Goal: Contribute content: Contribute content

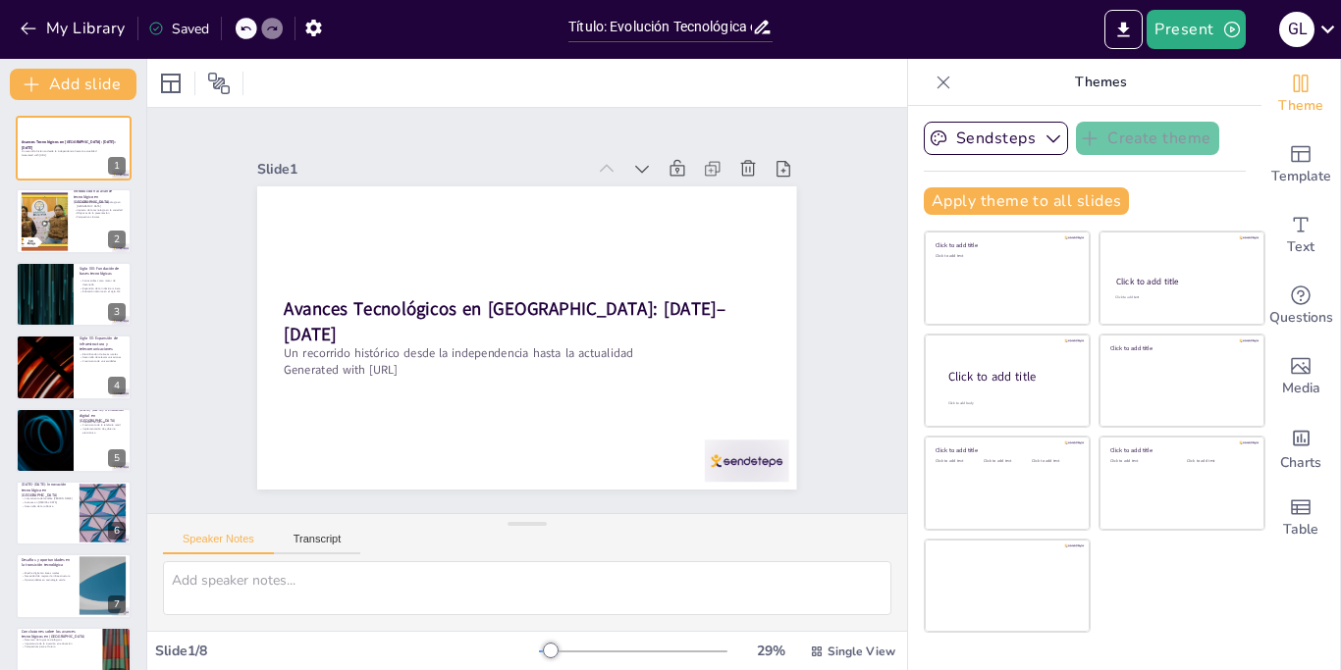
type input "Título: Evolución Tecnológica en [GEOGRAPHIC_DATA]: Un Viaje de 200 Años"
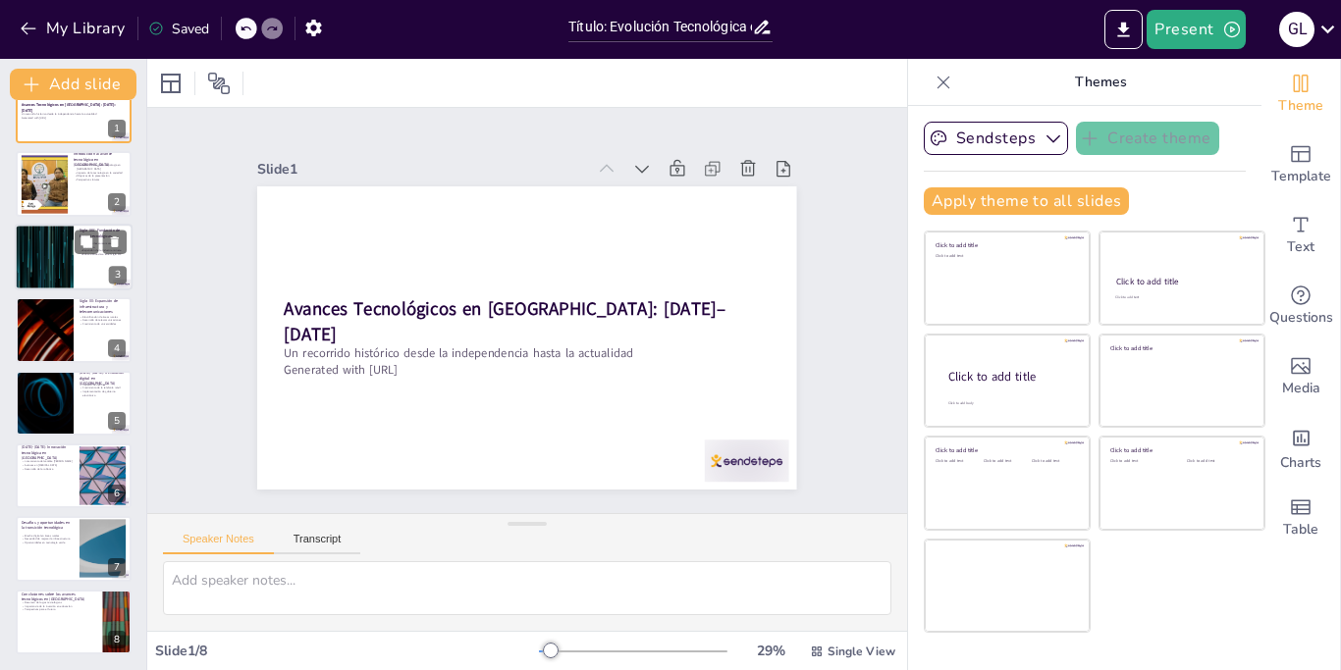
click at [74, 257] on div at bounding box center [74, 257] width 118 height 67
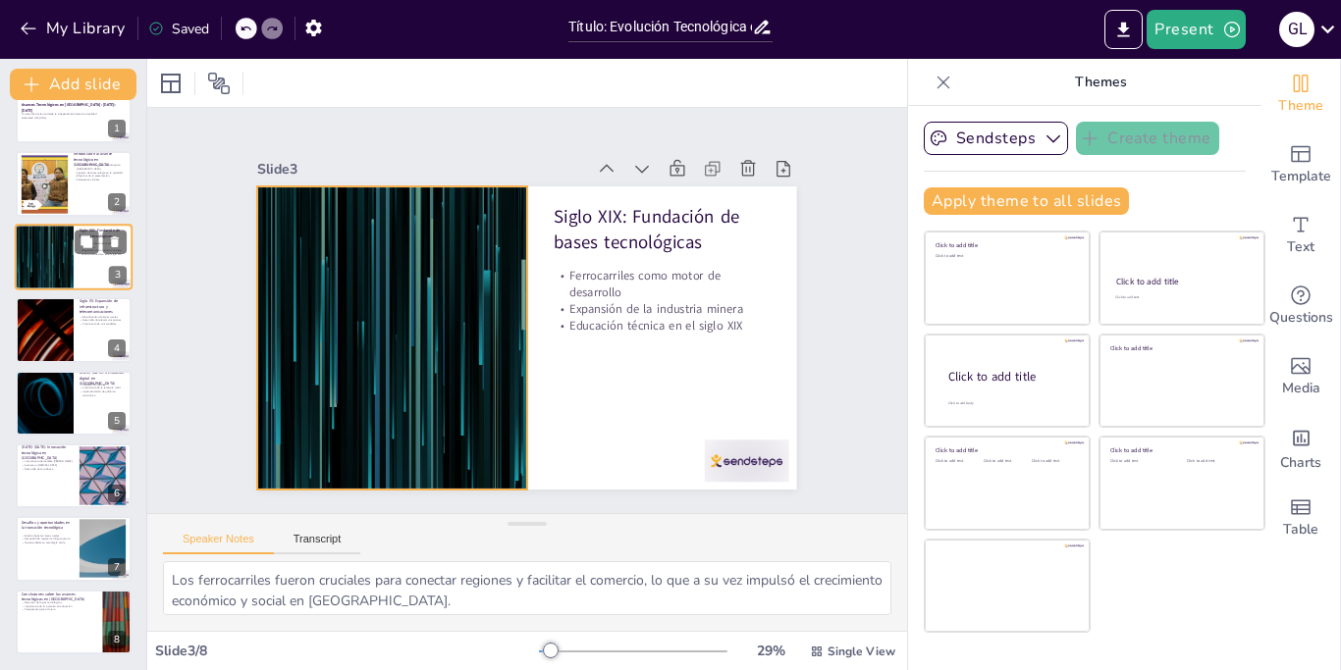
scroll to position [0, 0]
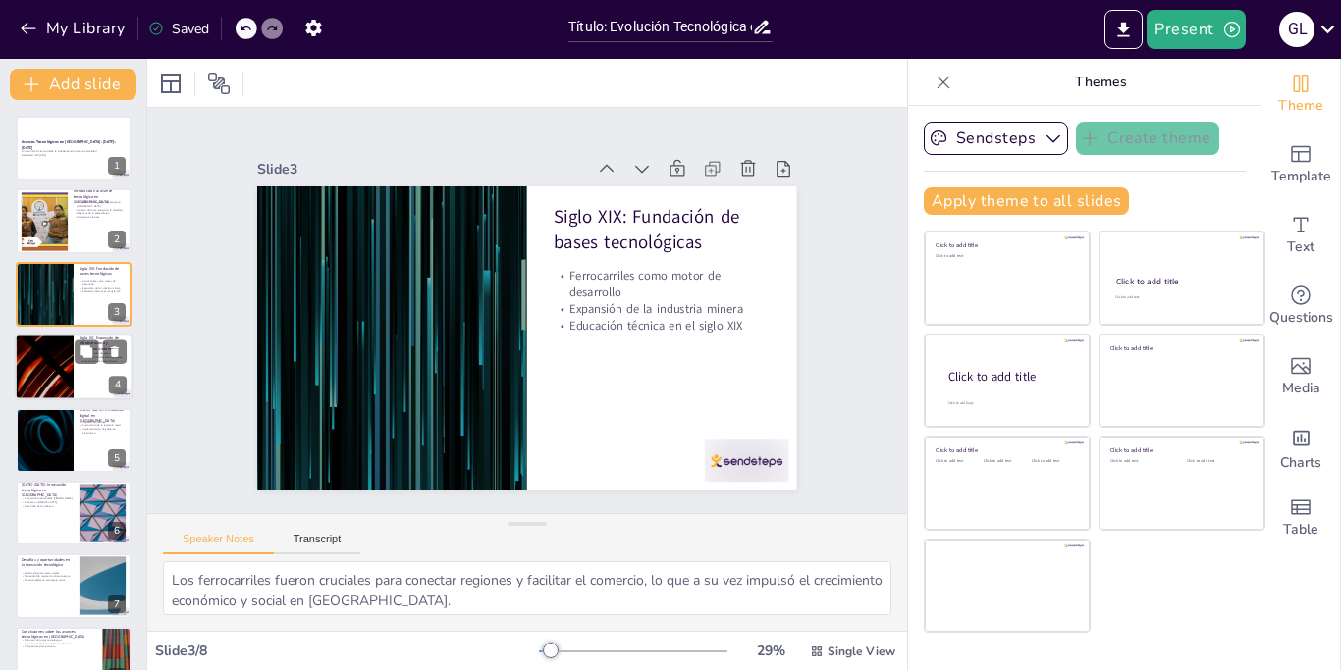
click at [46, 370] on div at bounding box center [44, 367] width 118 height 67
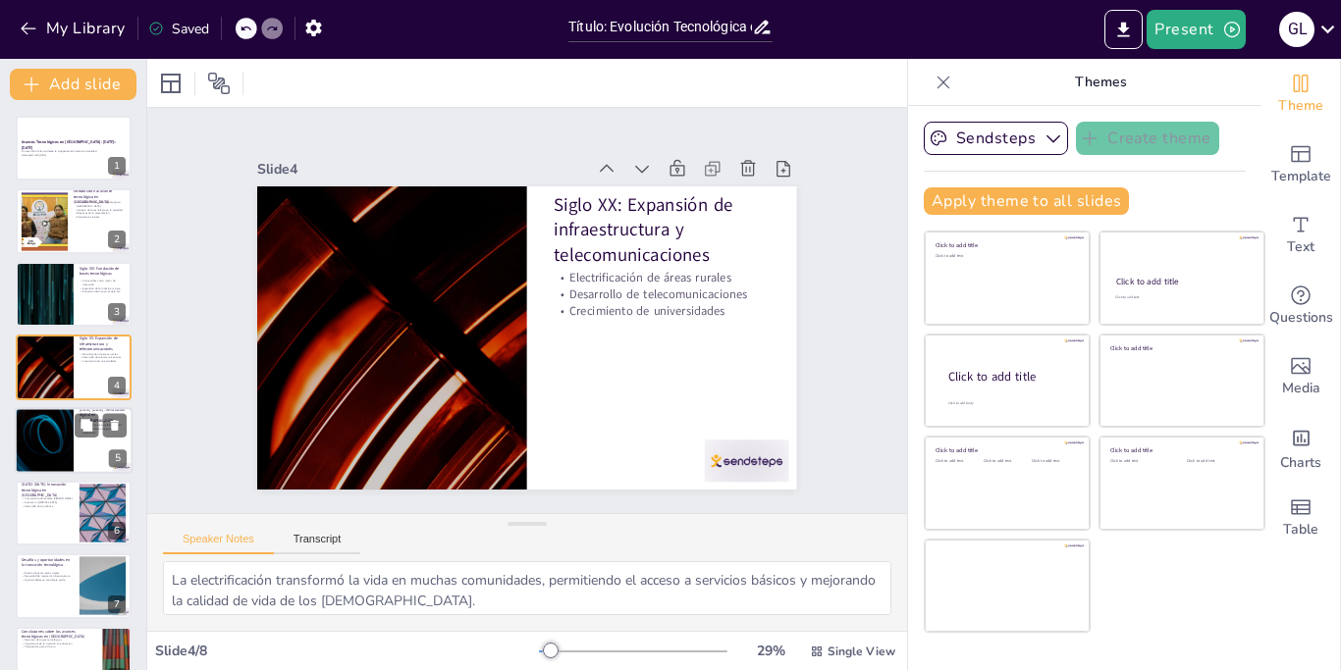
click at [60, 445] on div at bounding box center [44, 440] width 118 height 67
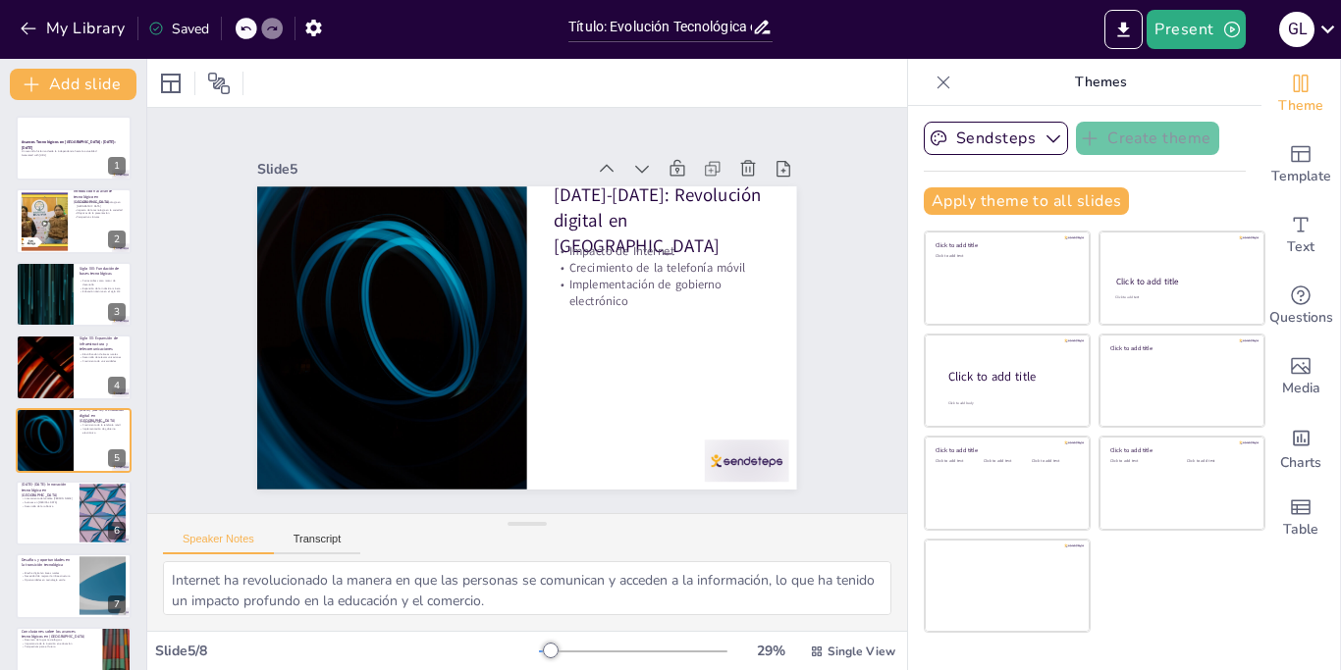
scroll to position [37, 0]
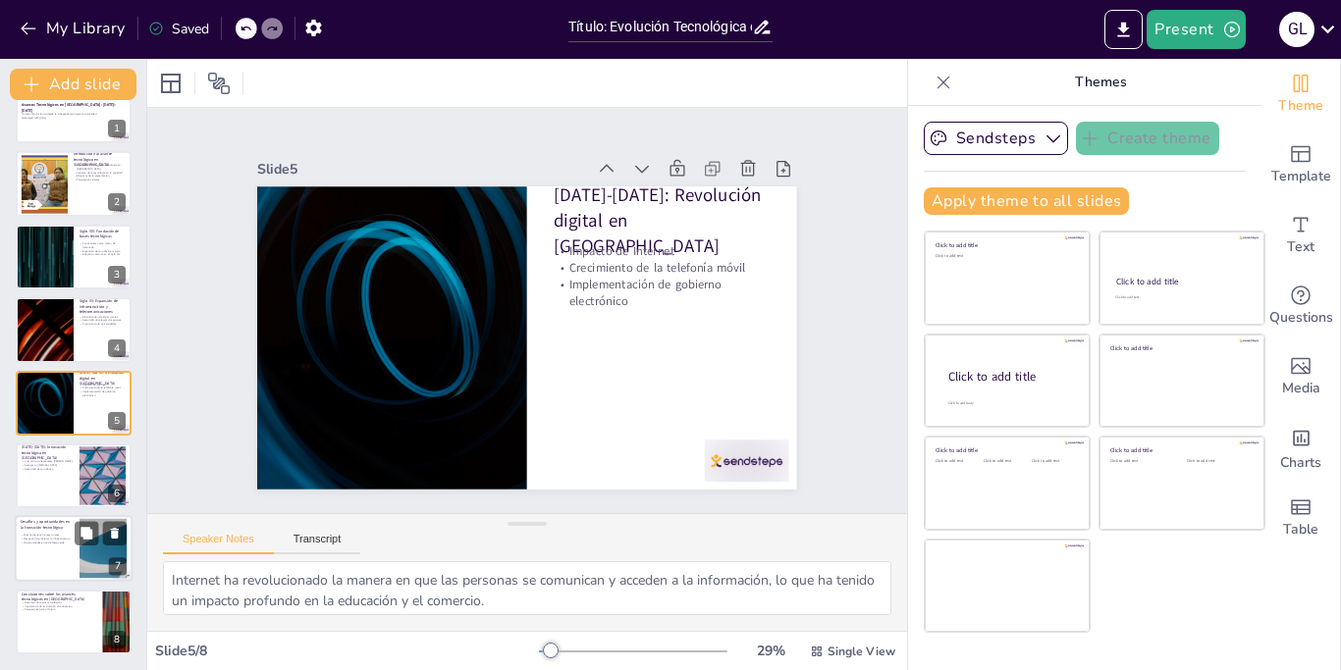
click at [54, 542] on p "Oportunidades en tecnología verde" at bounding box center [47, 544] width 53 height 4
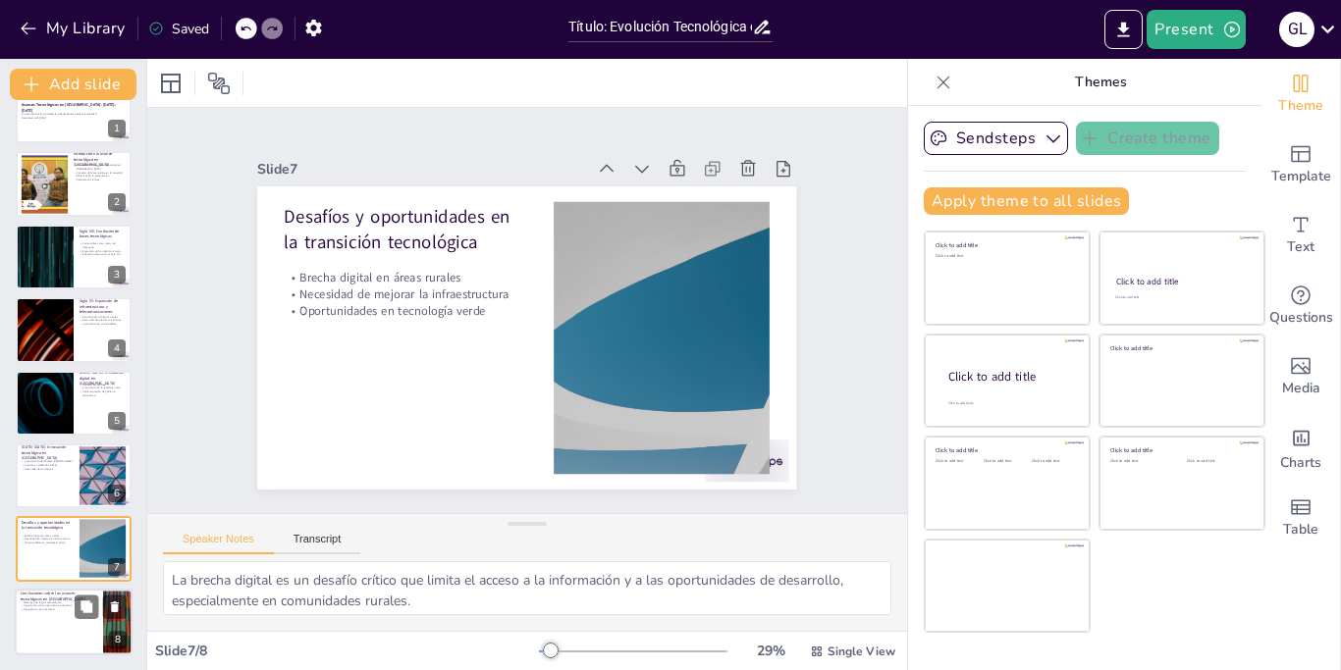
click at [57, 623] on div at bounding box center [74, 622] width 118 height 67
type textarea "Los logros tecnológicos en [GEOGRAPHIC_DATA] son un testimonio del esfuerzo y l…"
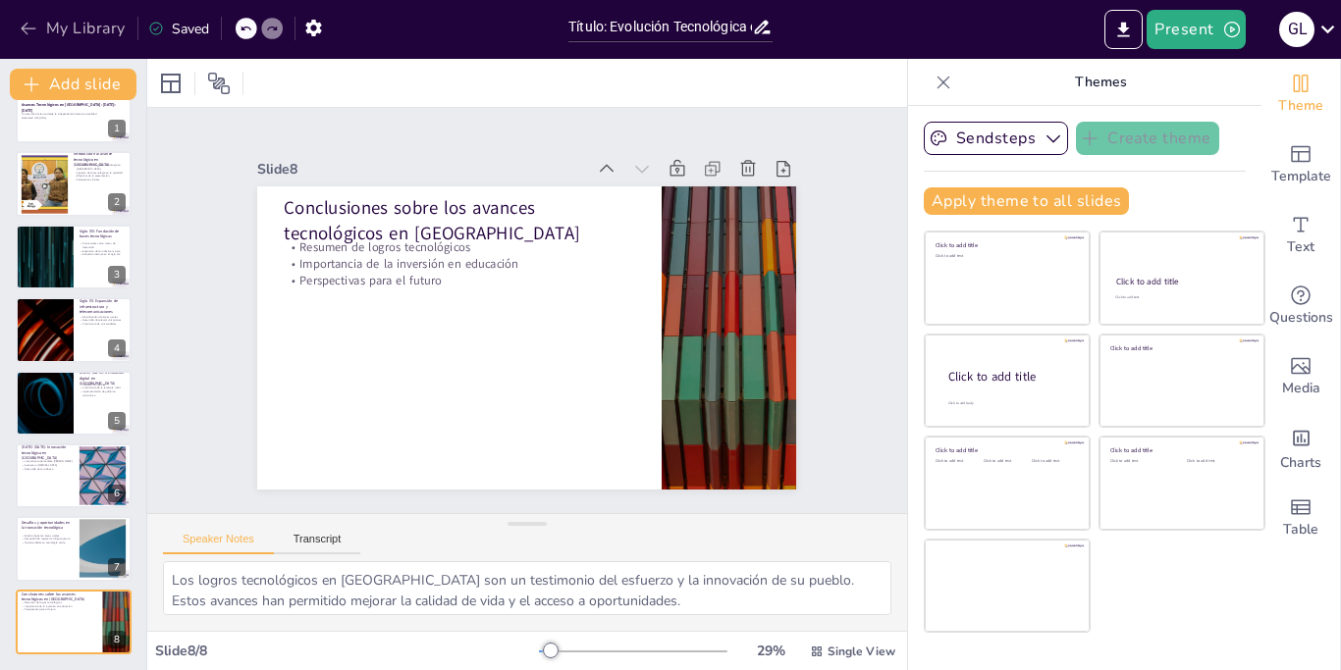
click at [28, 23] on icon "button" at bounding box center [29, 29] width 20 height 20
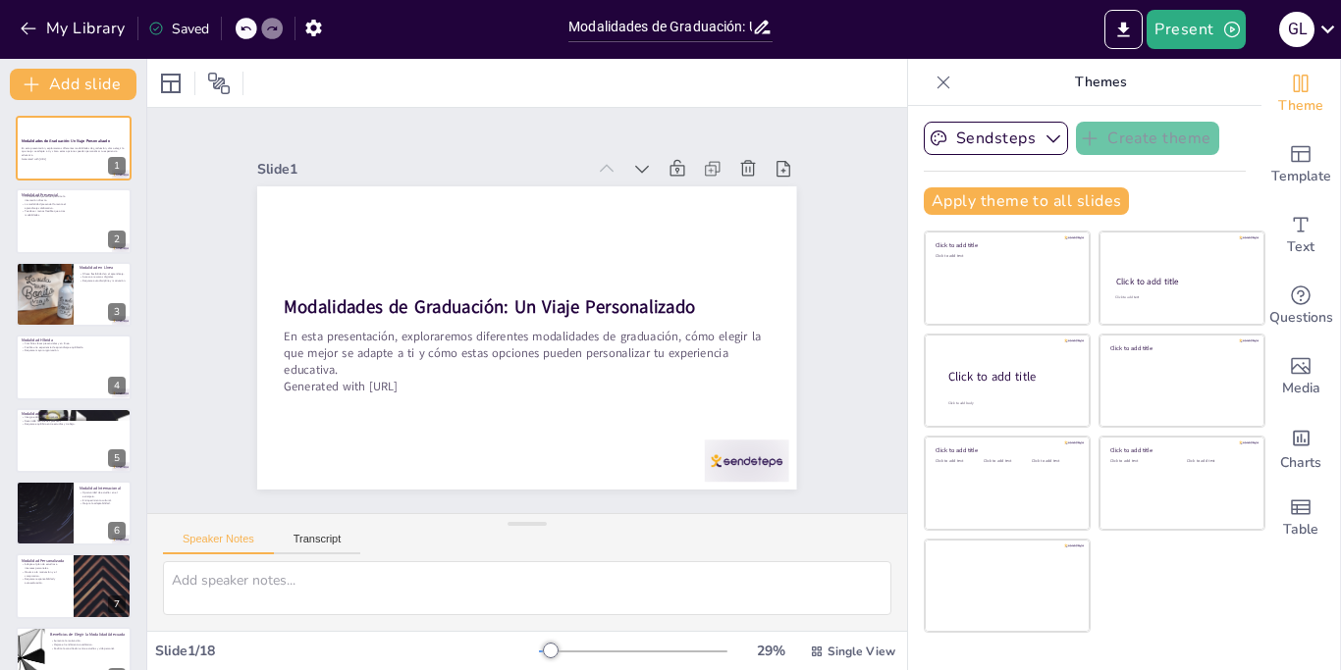
type input "Modalidades de Graduación: Un Viaje Personalizado"
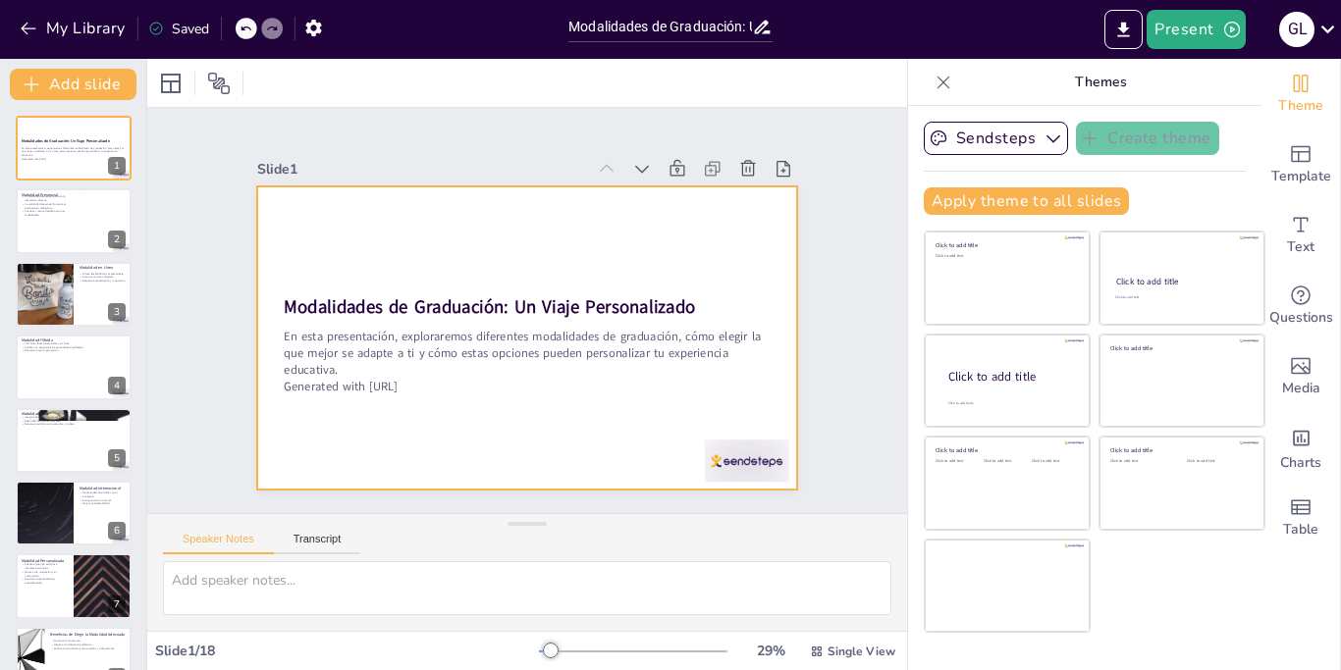
checkbox input "true"
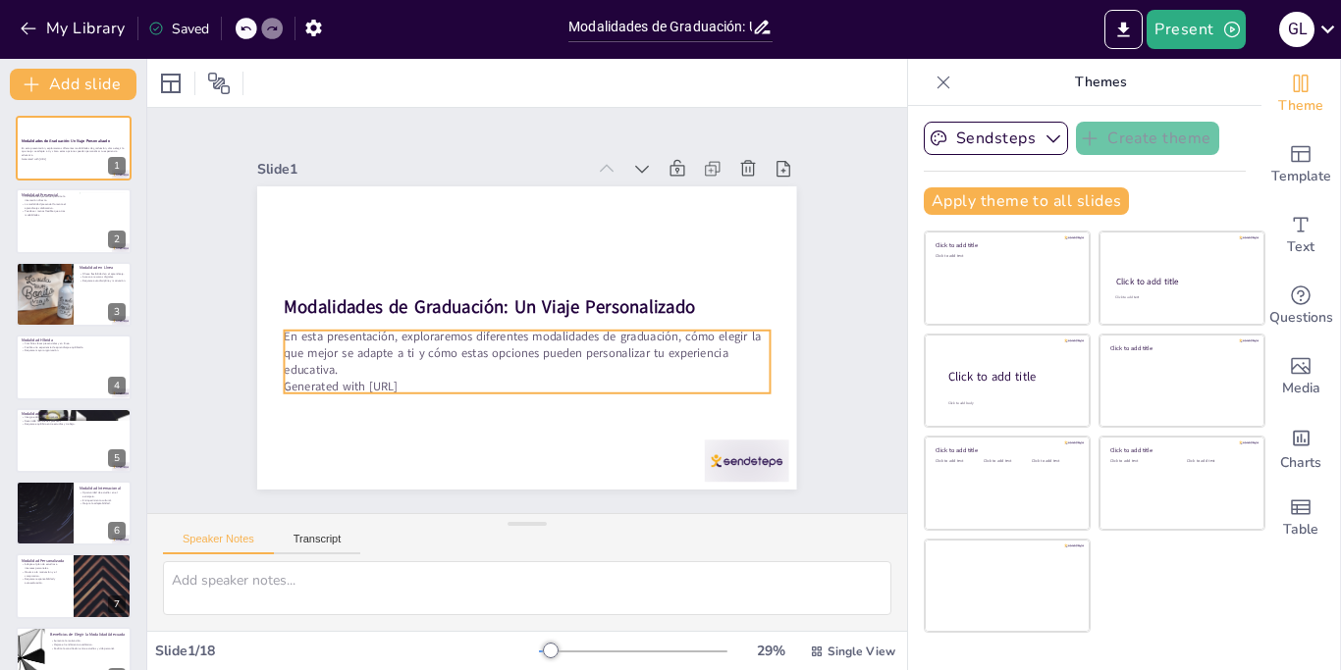
checkbox input "true"
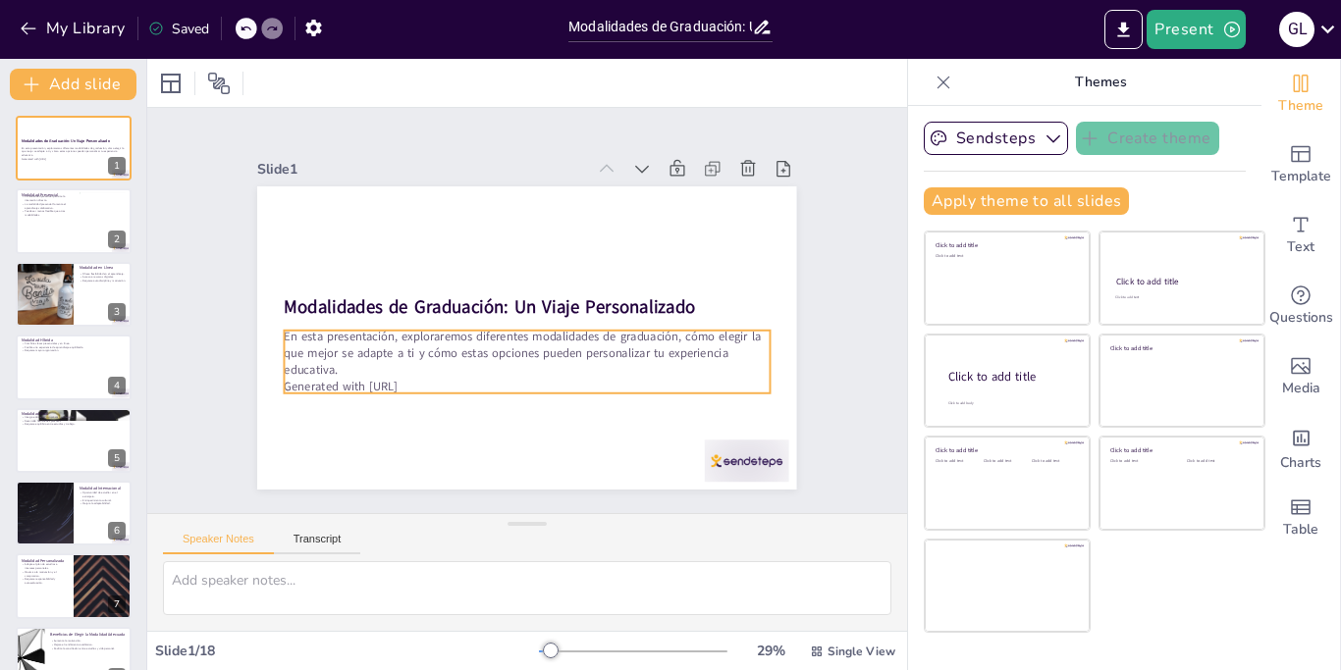
checkbox input "true"
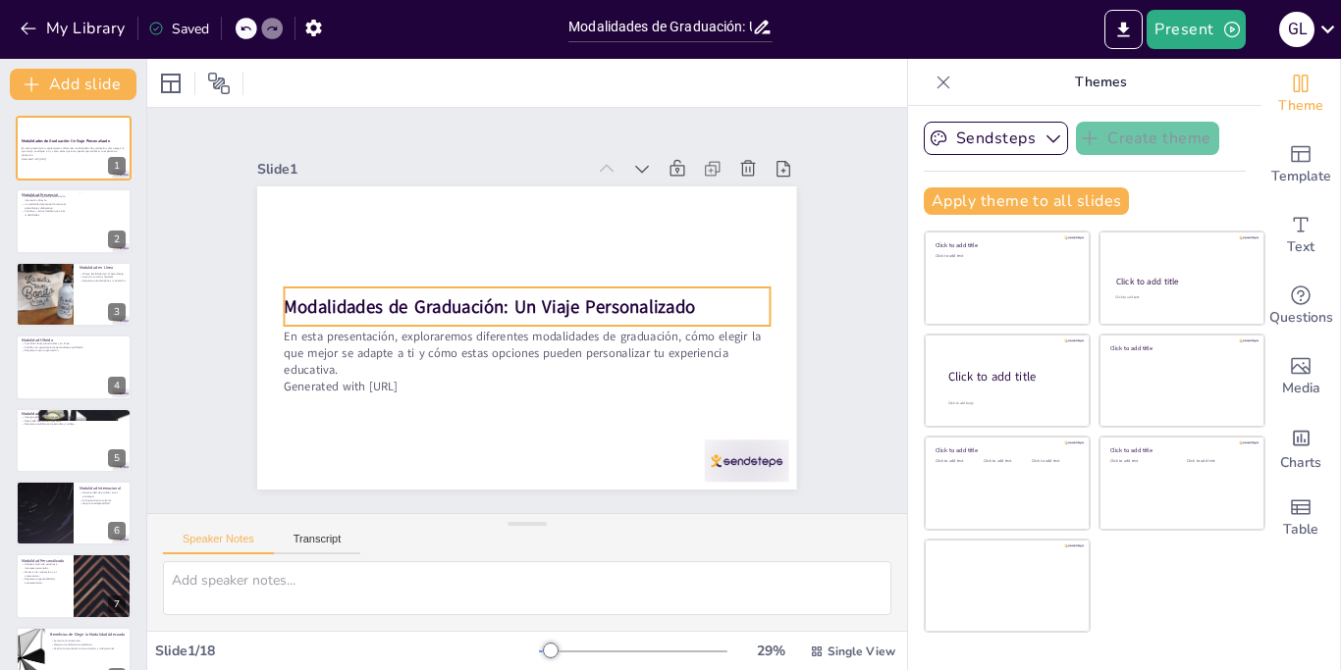
checkbox input "true"
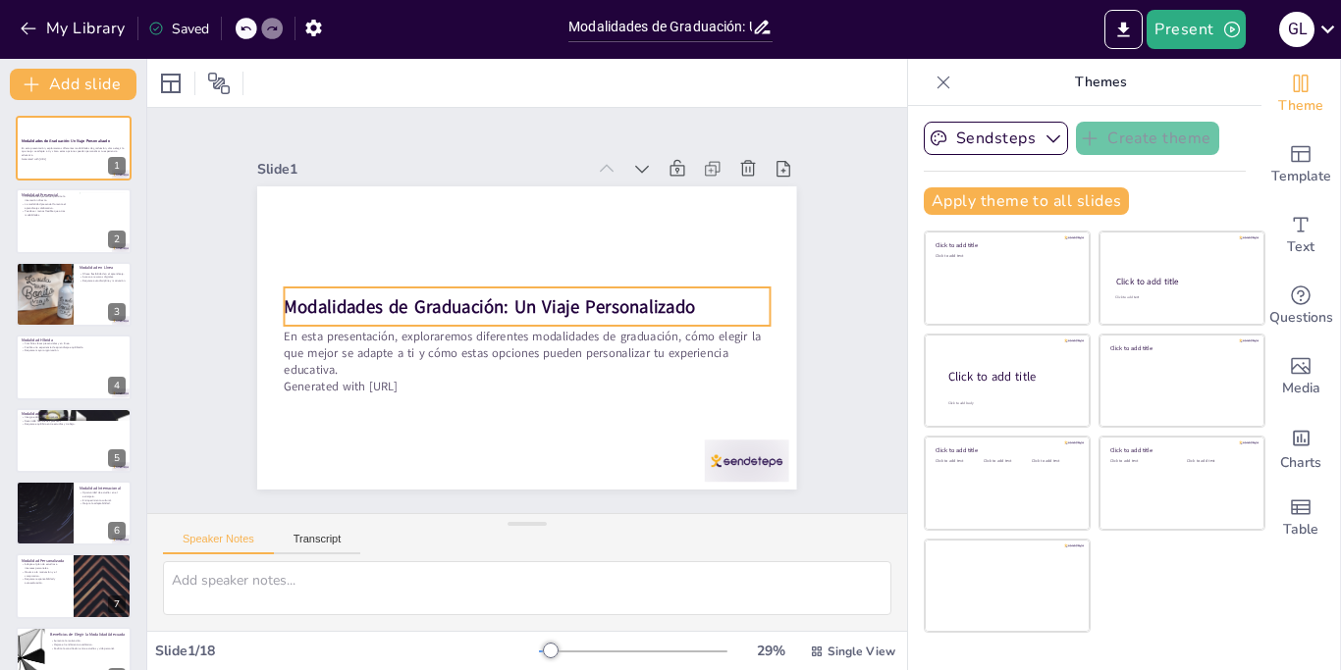
checkbox input "true"
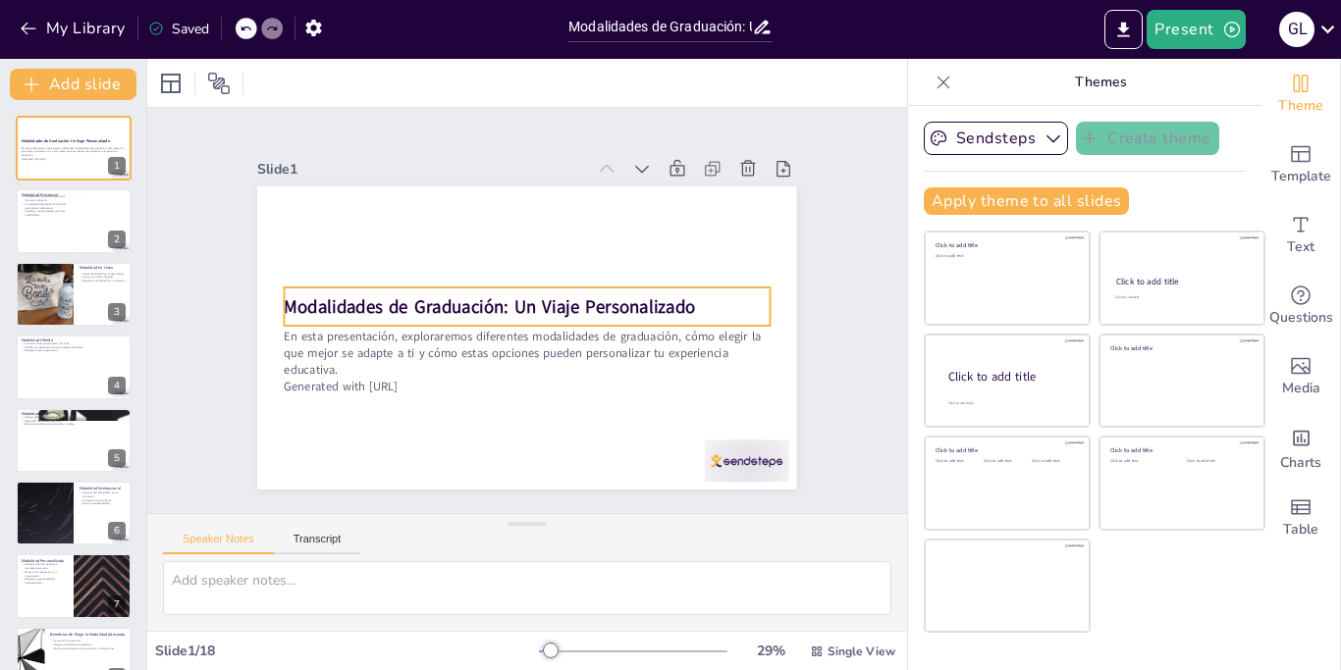
checkbox input "true"
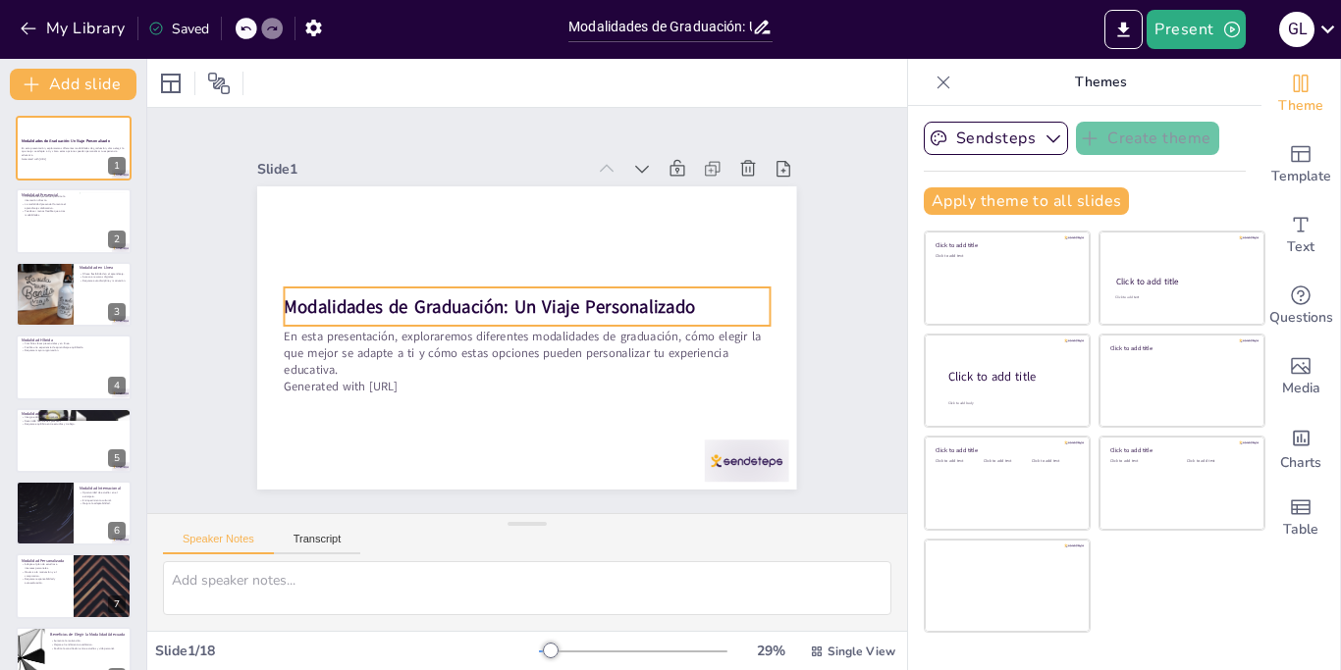
checkbox input "true"
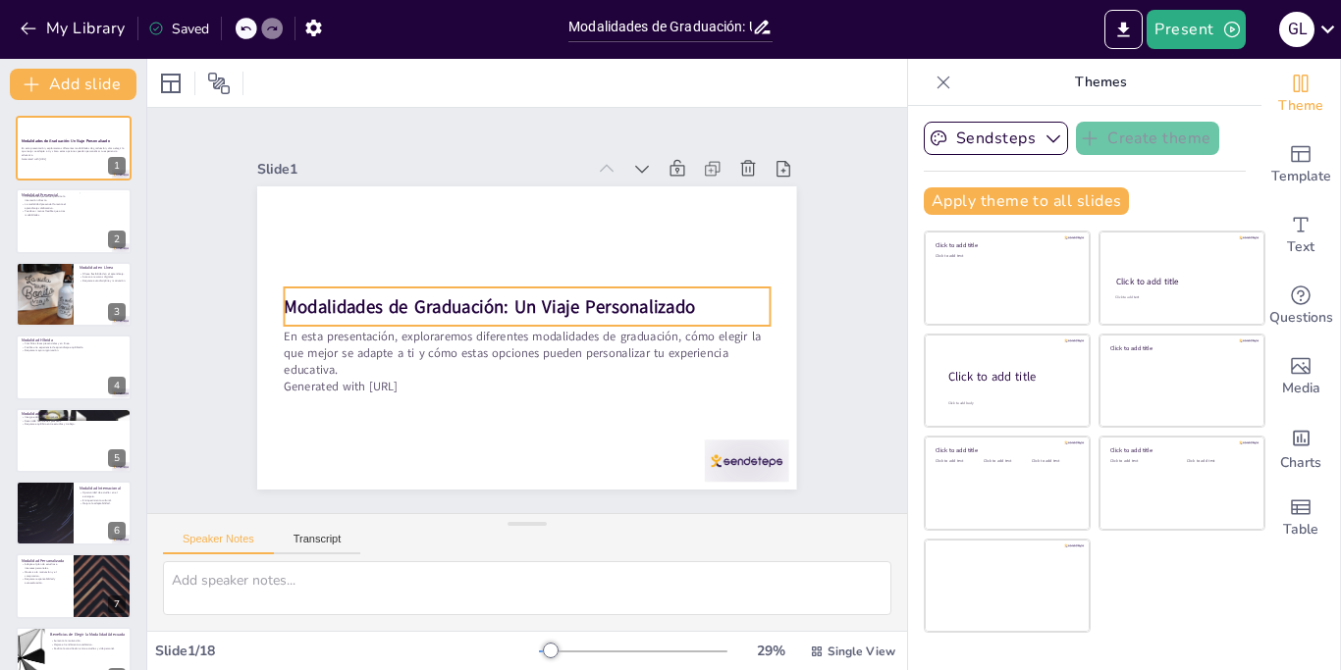
checkbox input "true"
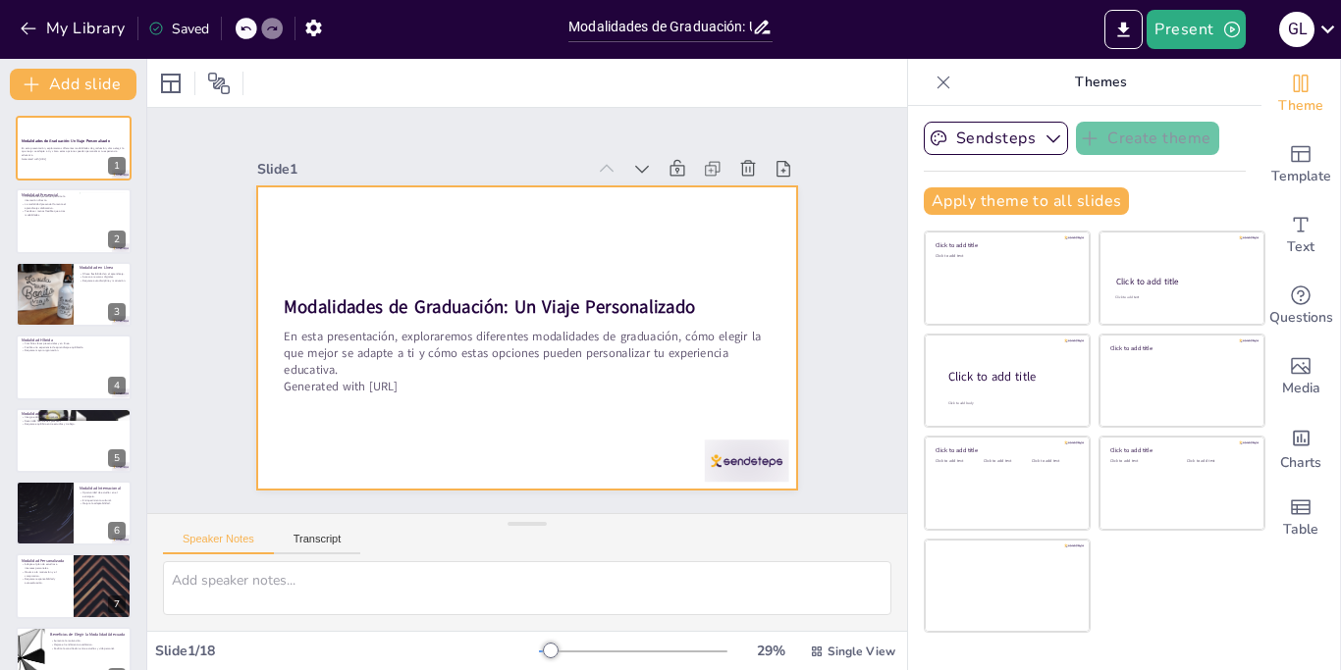
checkbox input "true"
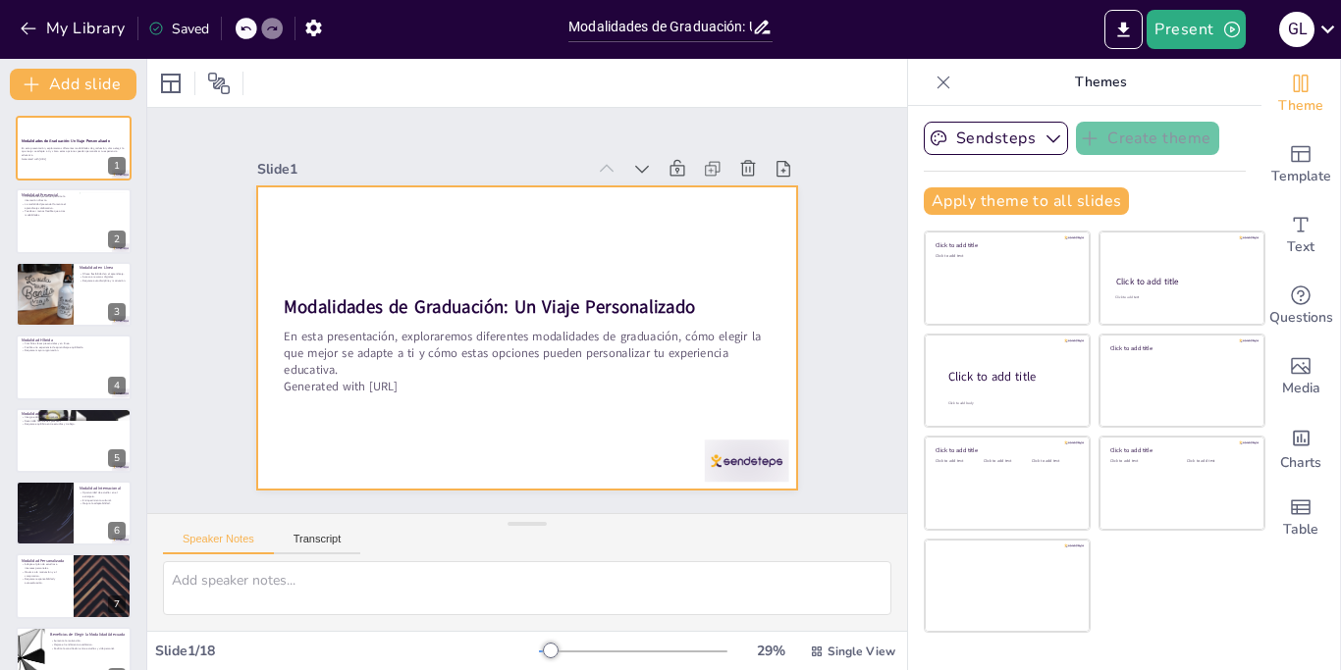
checkbox input "true"
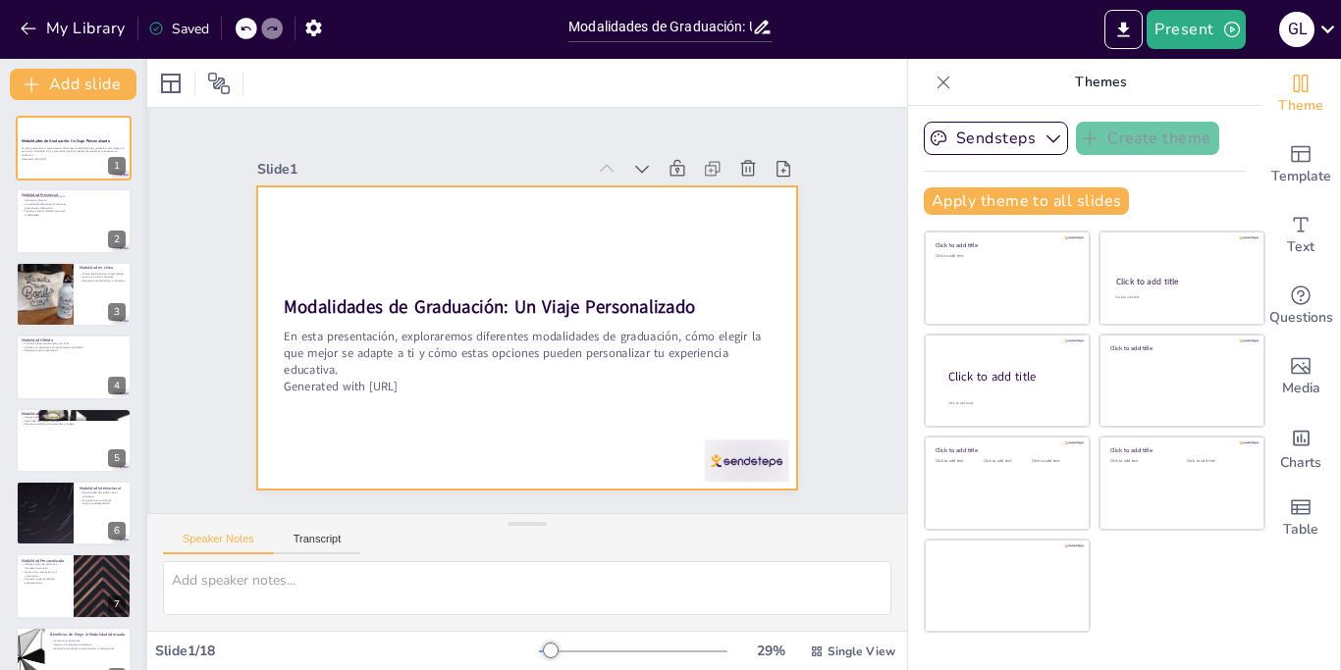
checkbox input "true"
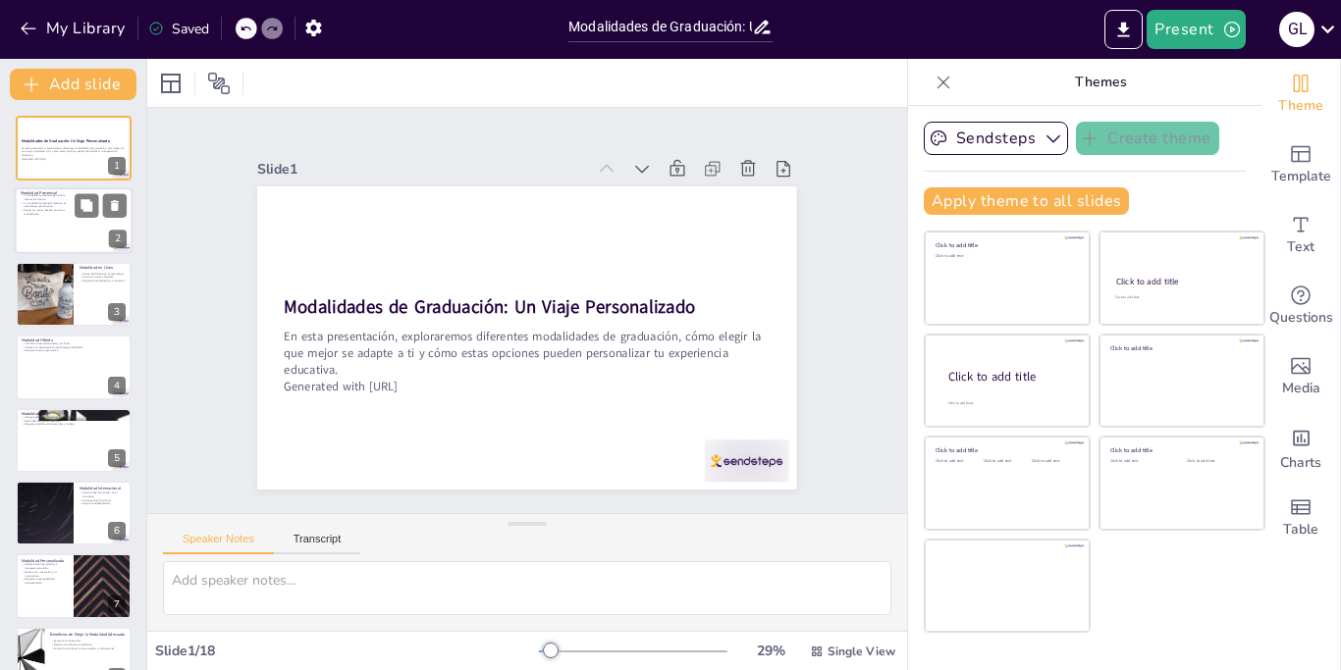
checkbox input "true"
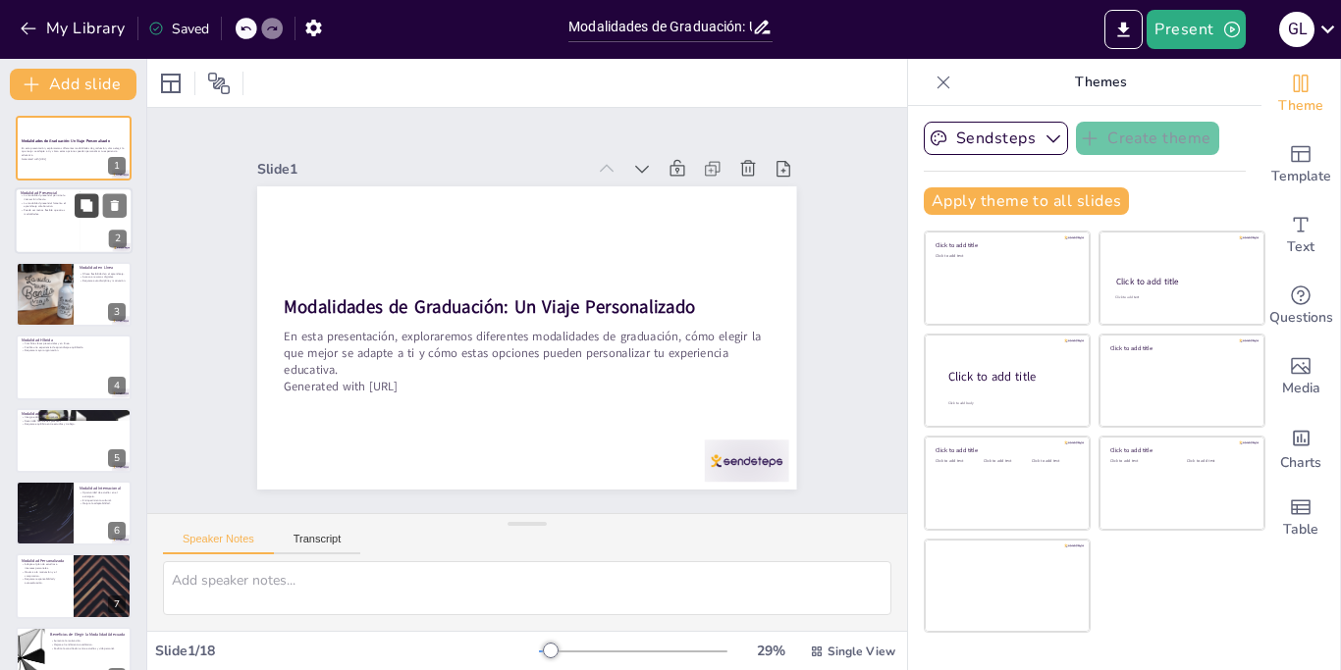
checkbox input "true"
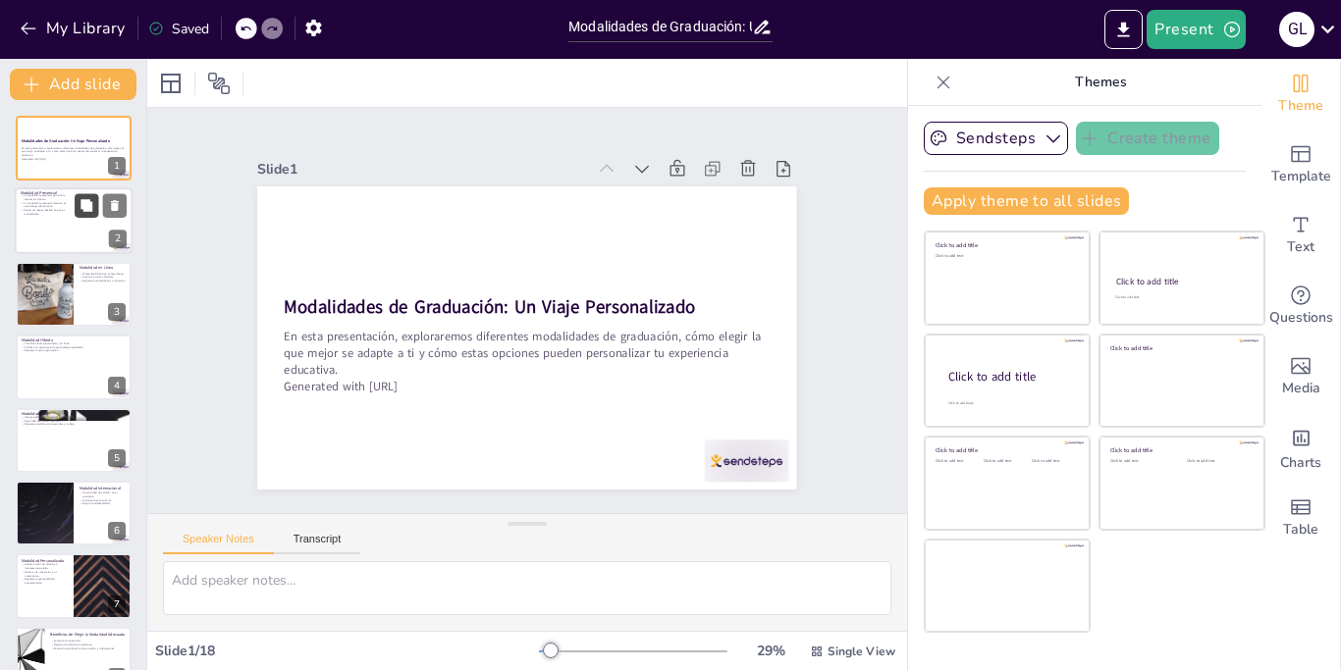
click at [86, 212] on icon at bounding box center [87, 206] width 14 height 14
type textarea "La interacción en la modalidad presencial es fundamental para el aprendizaje. L…"
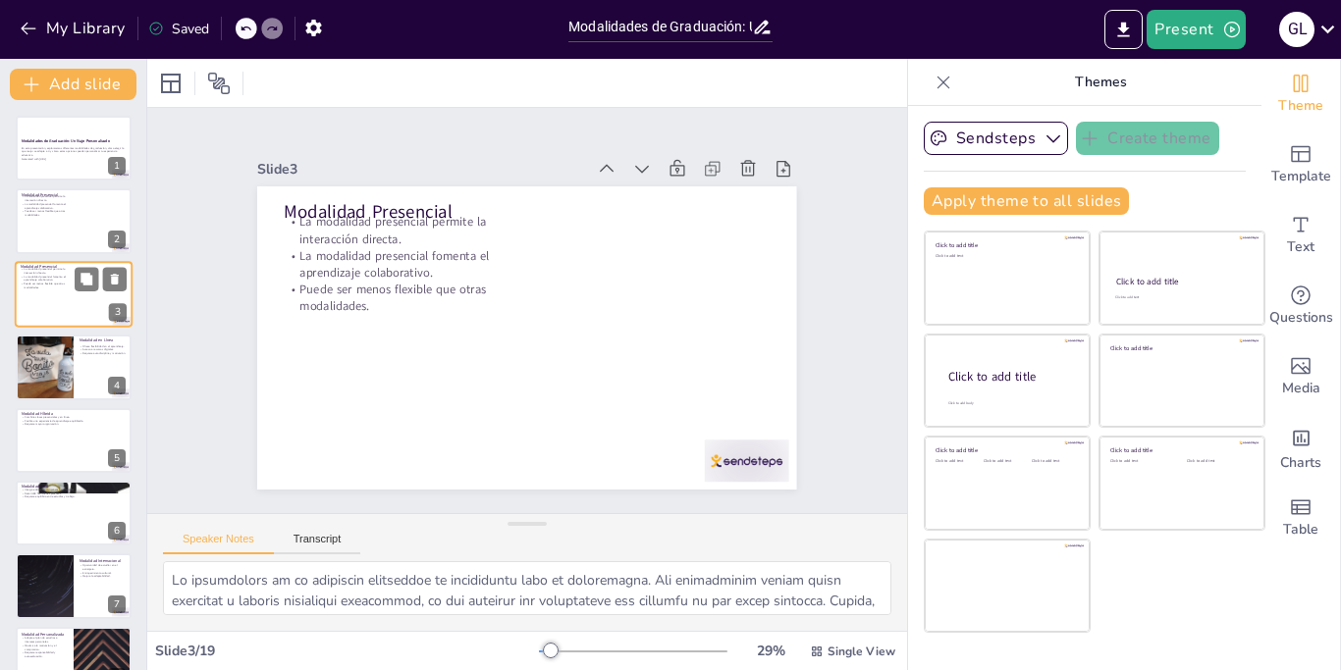
checkbox input "true"
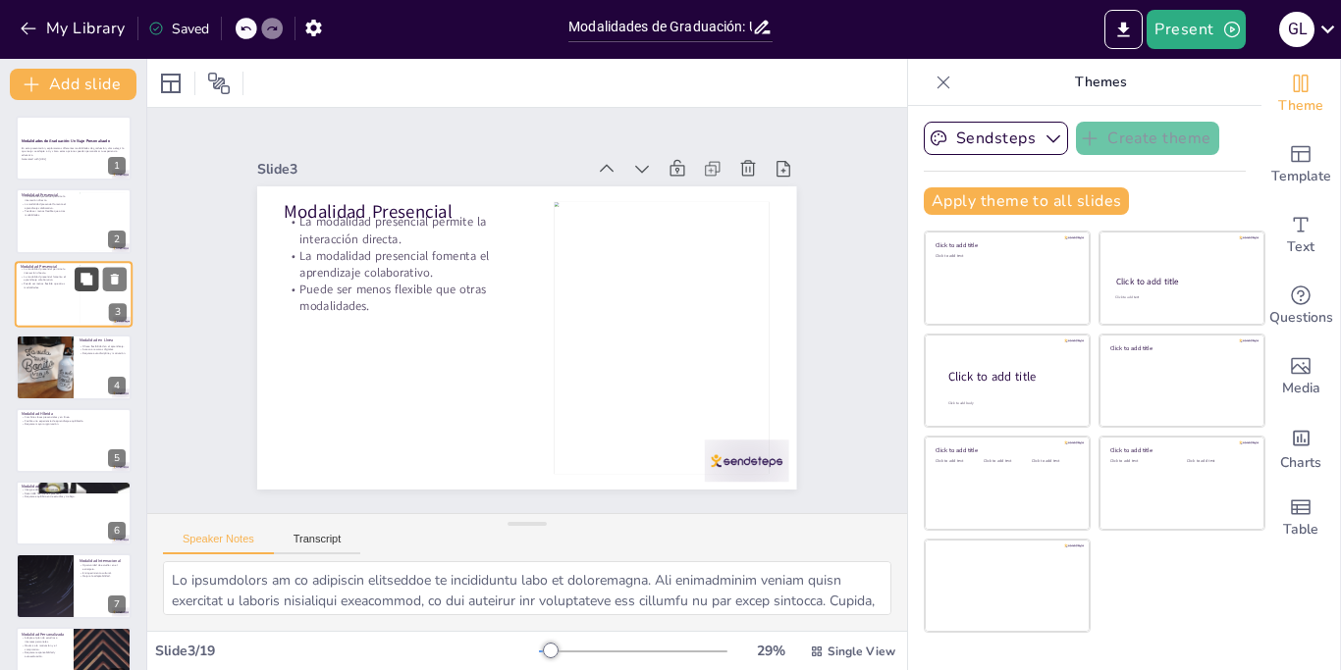
checkbox input "true"
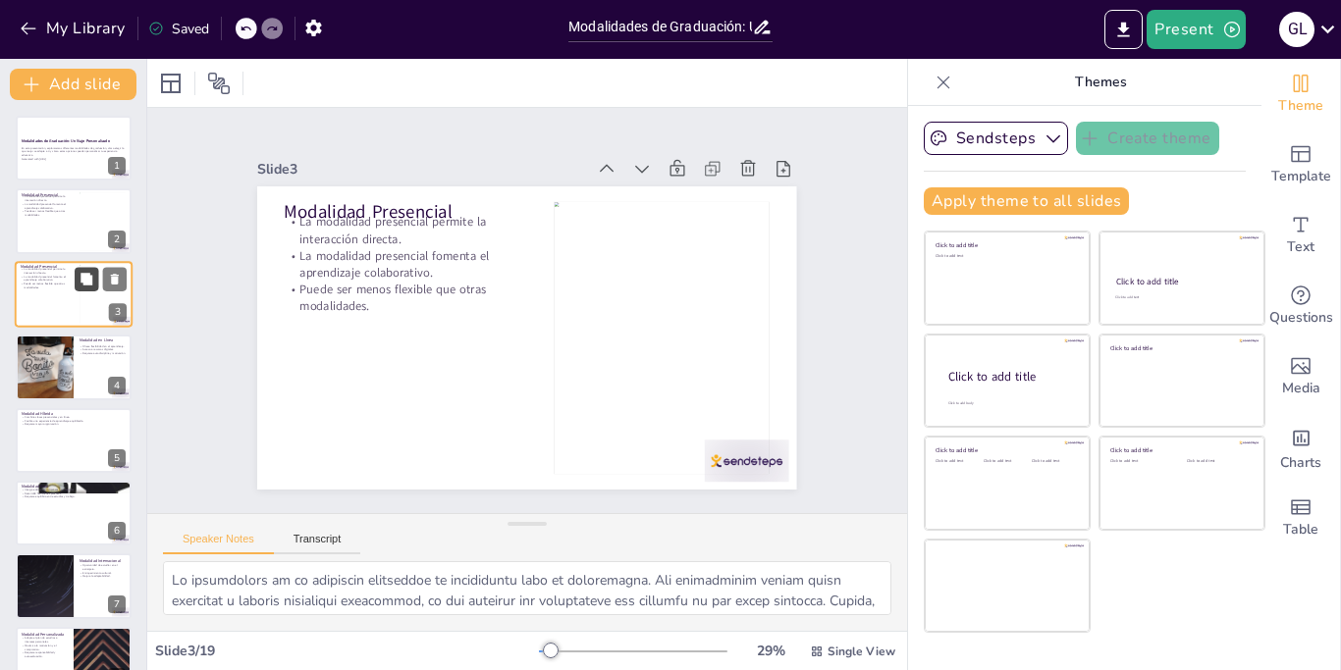
checkbox input "true"
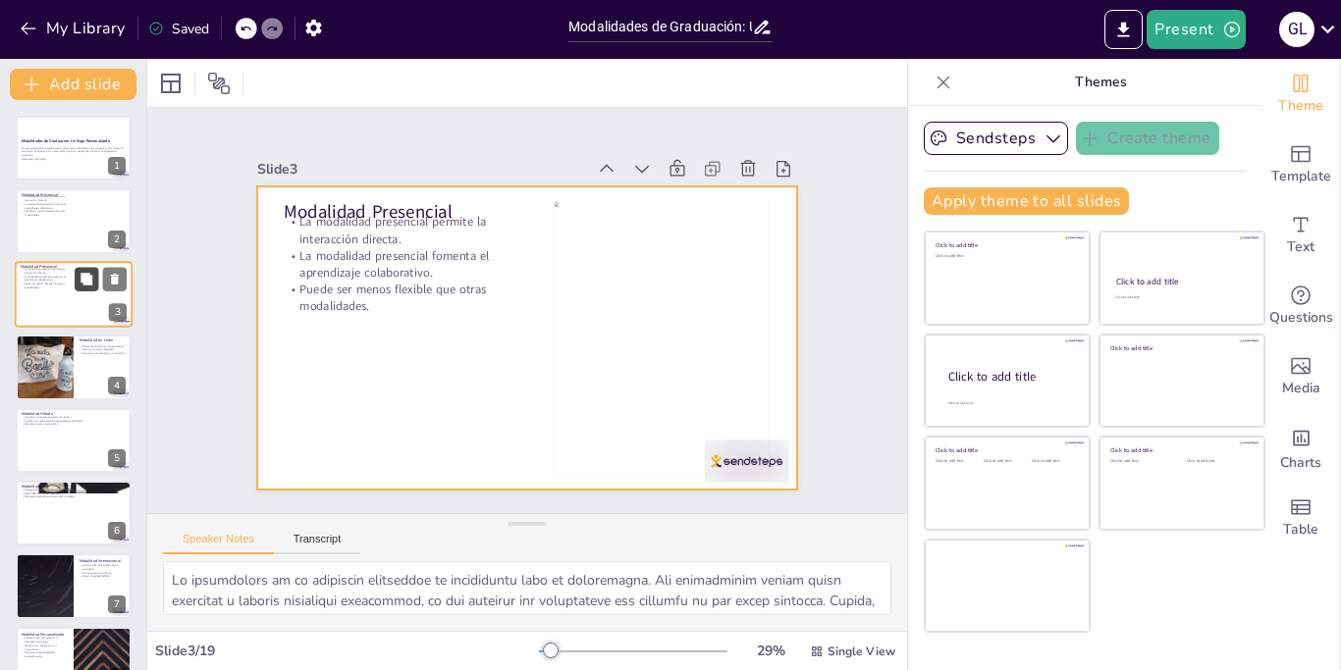
checkbox input "true"
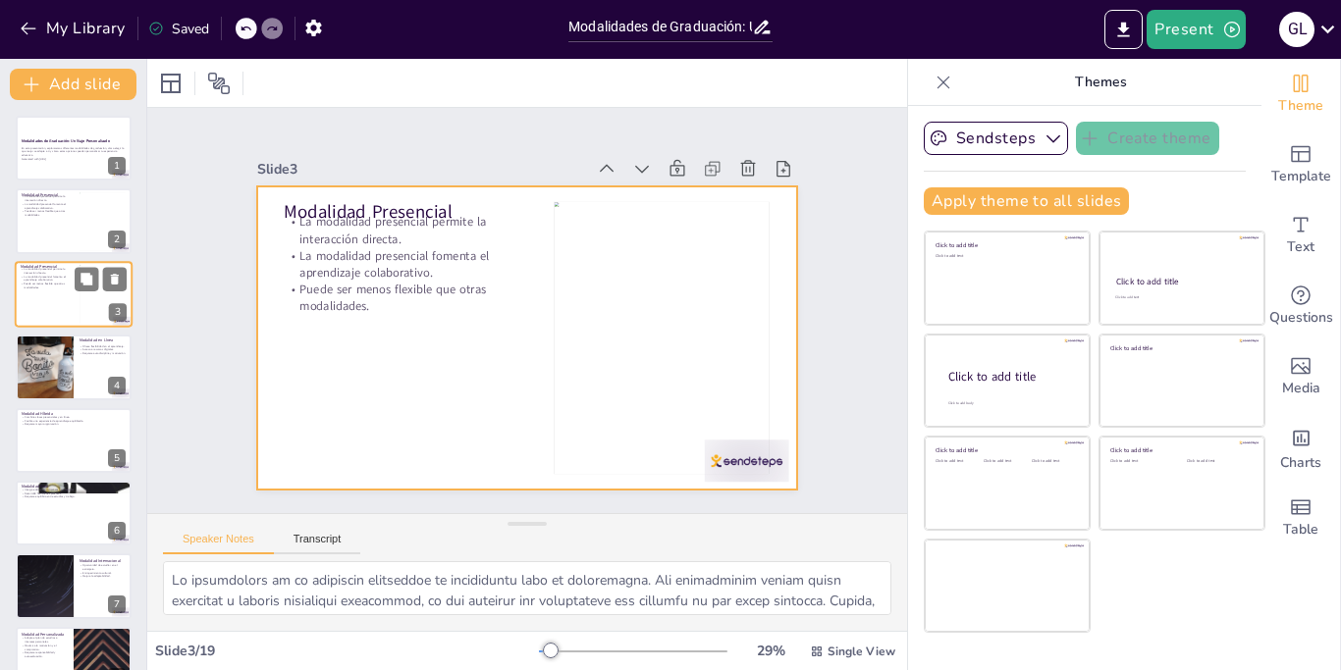
checkbox input "true"
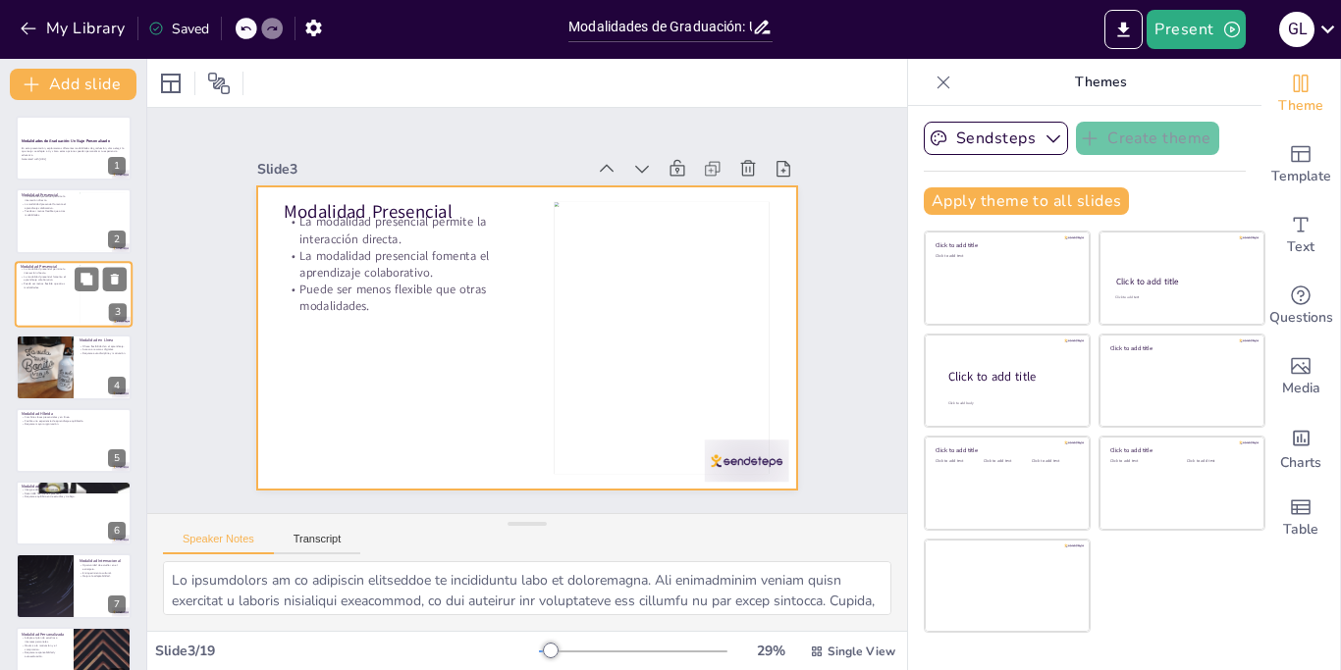
checkbox input "true"
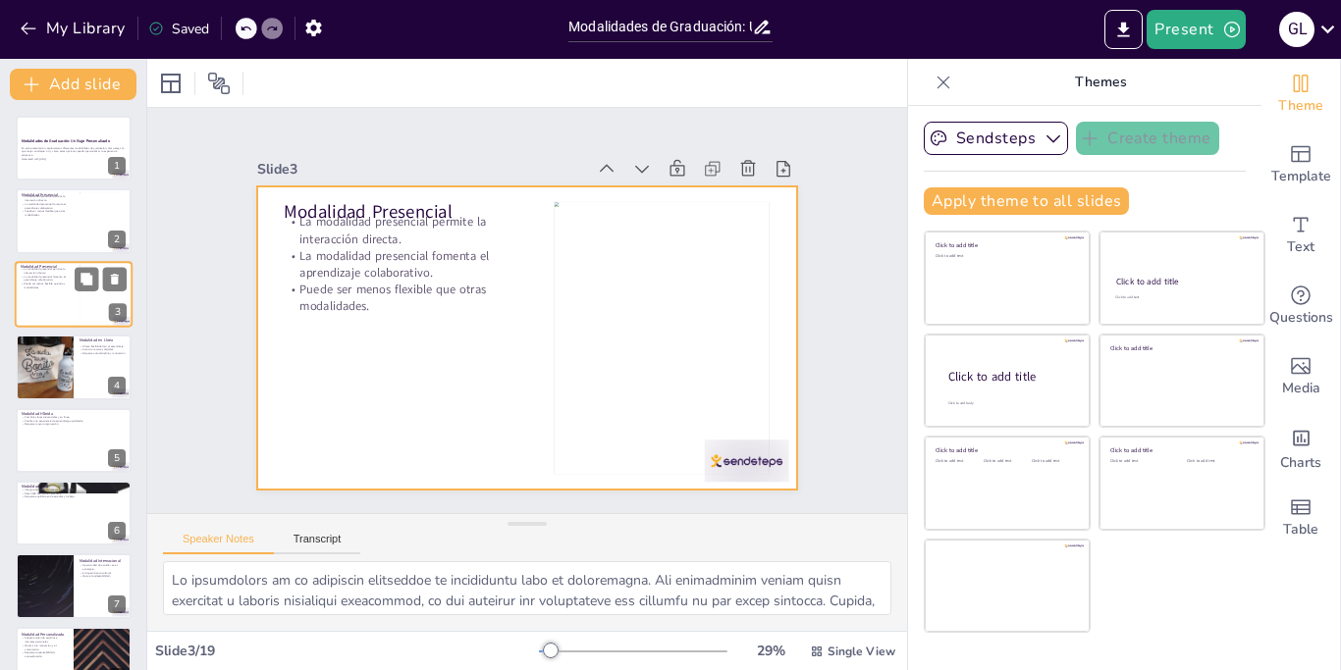
checkbox input "true"
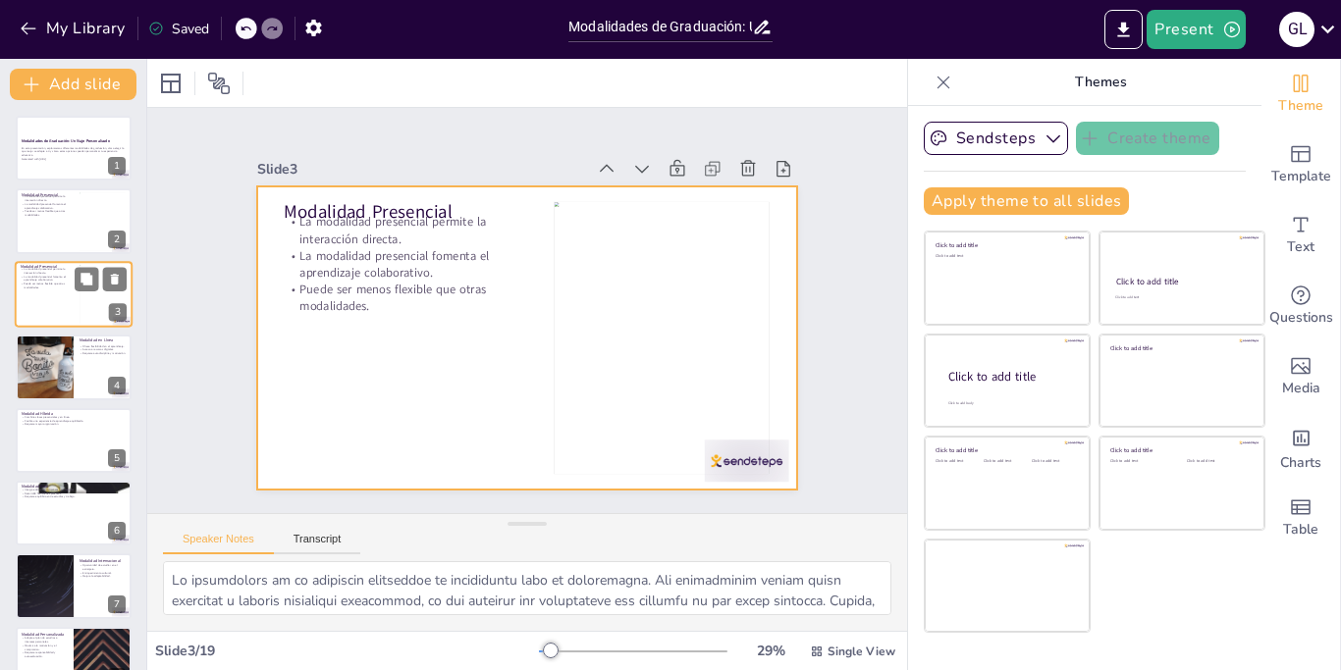
checkbox input "true"
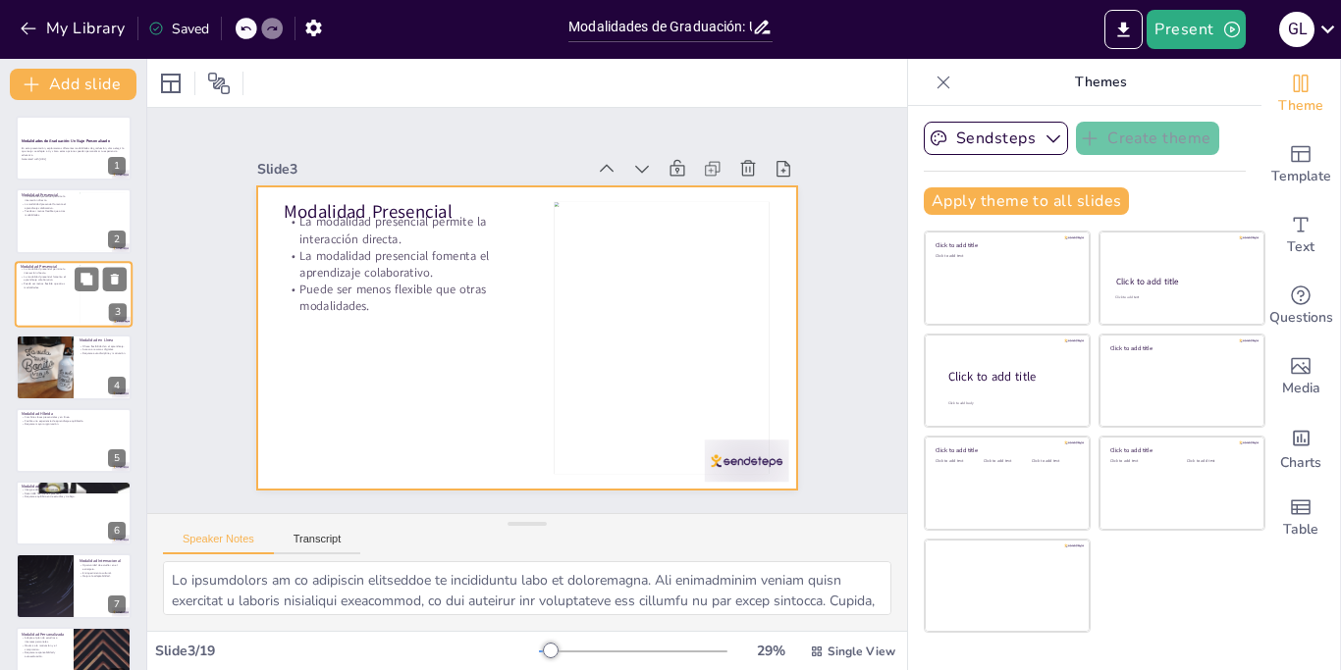
checkbox input "true"
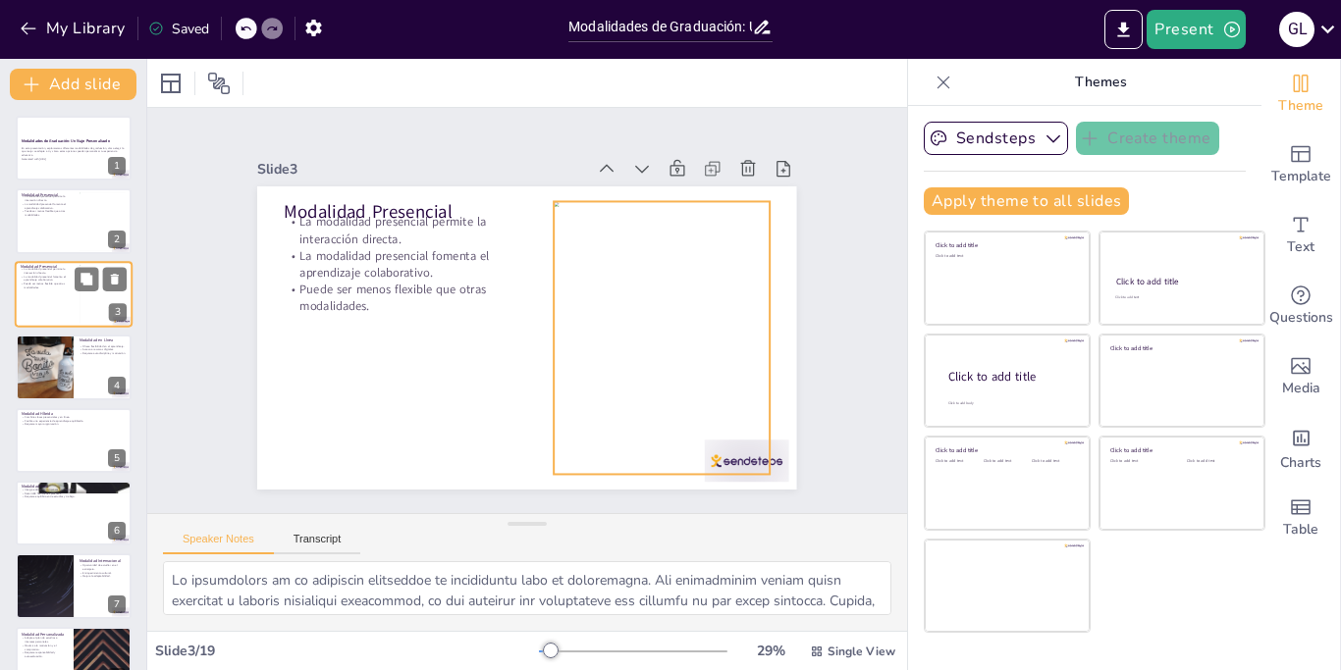
checkbox input "true"
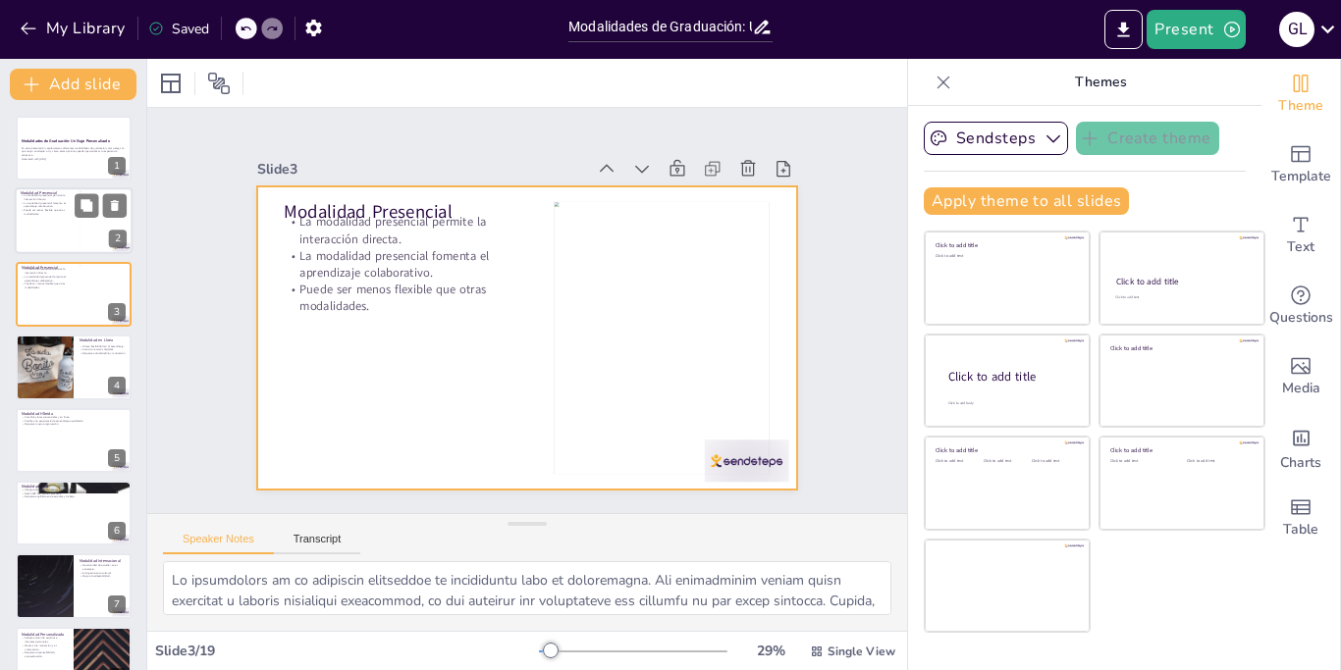
checkbox input "true"
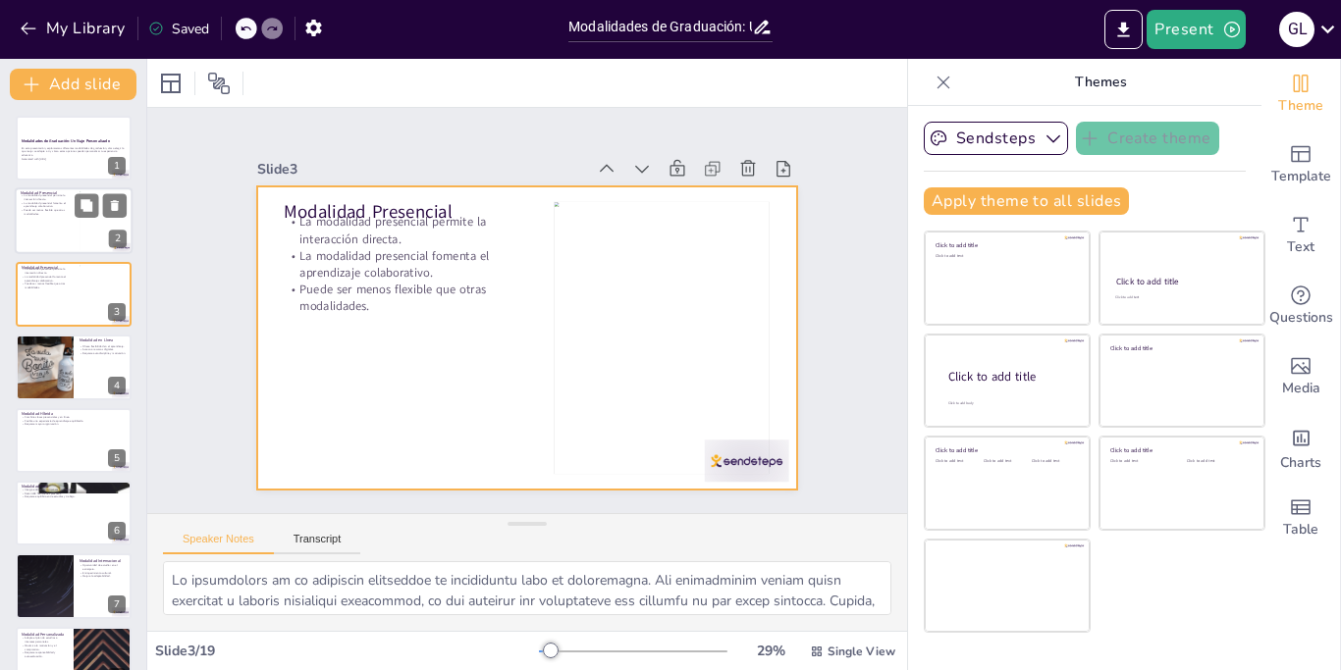
checkbox input "true"
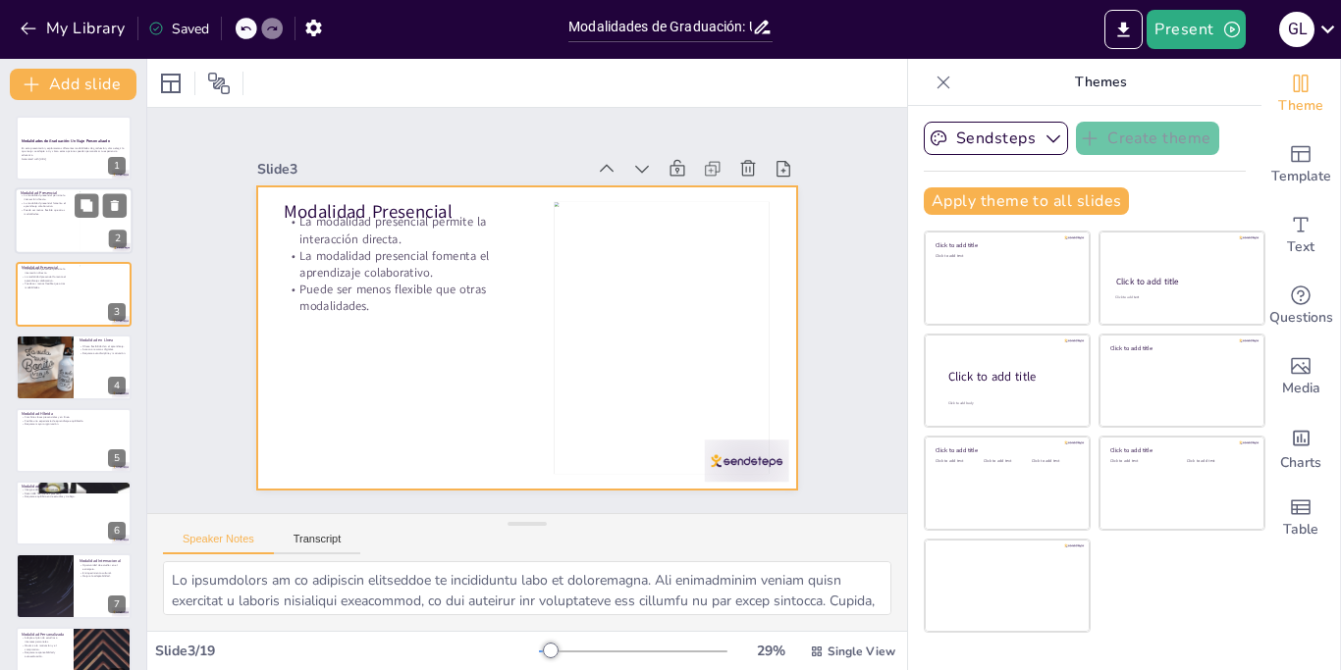
checkbox input "true"
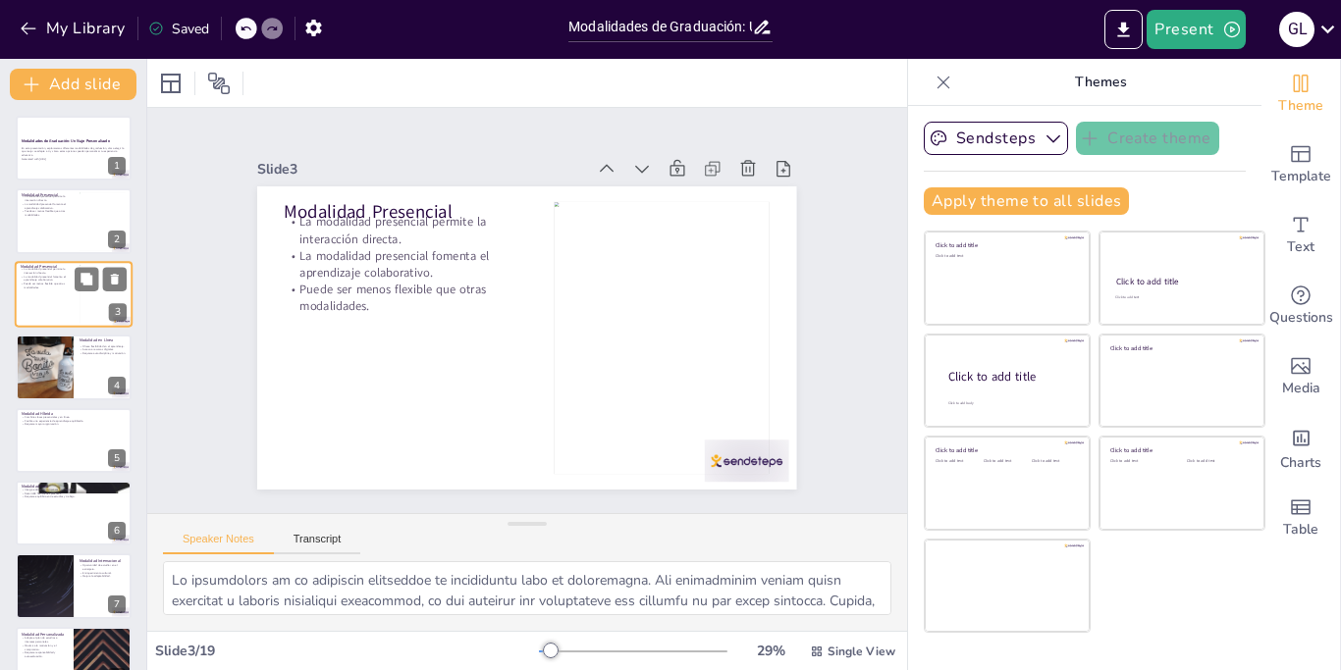
checkbox input "true"
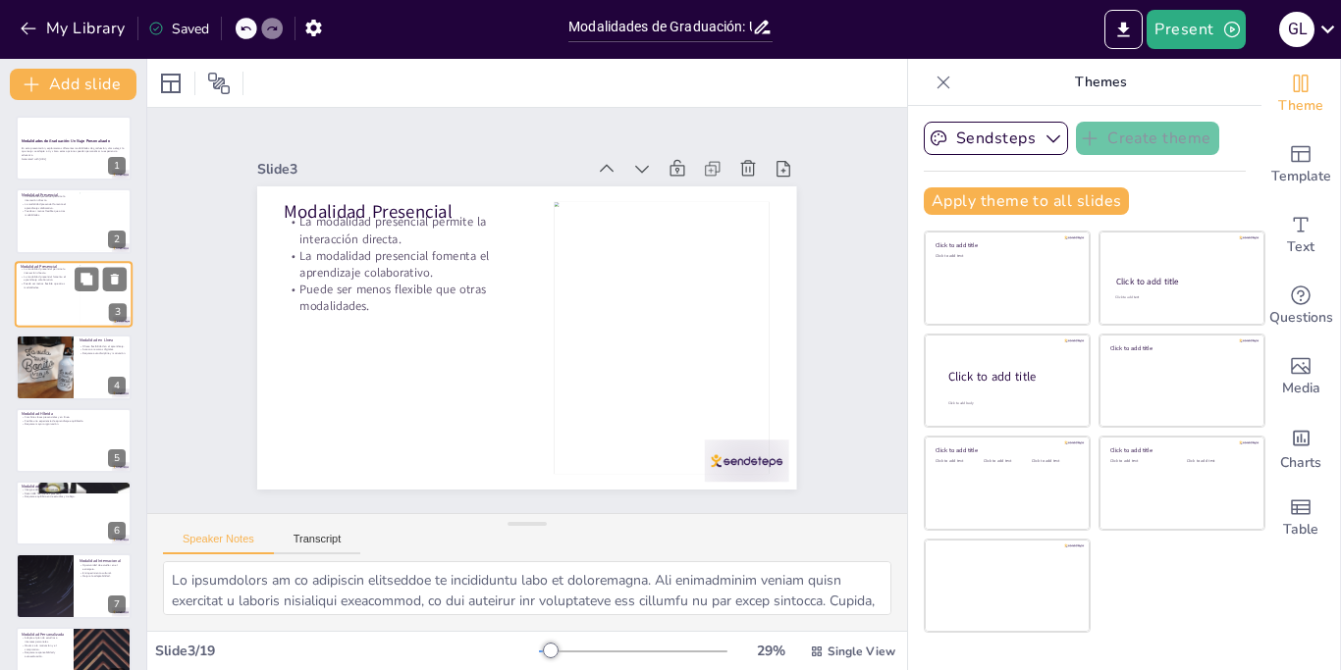
checkbox input "true"
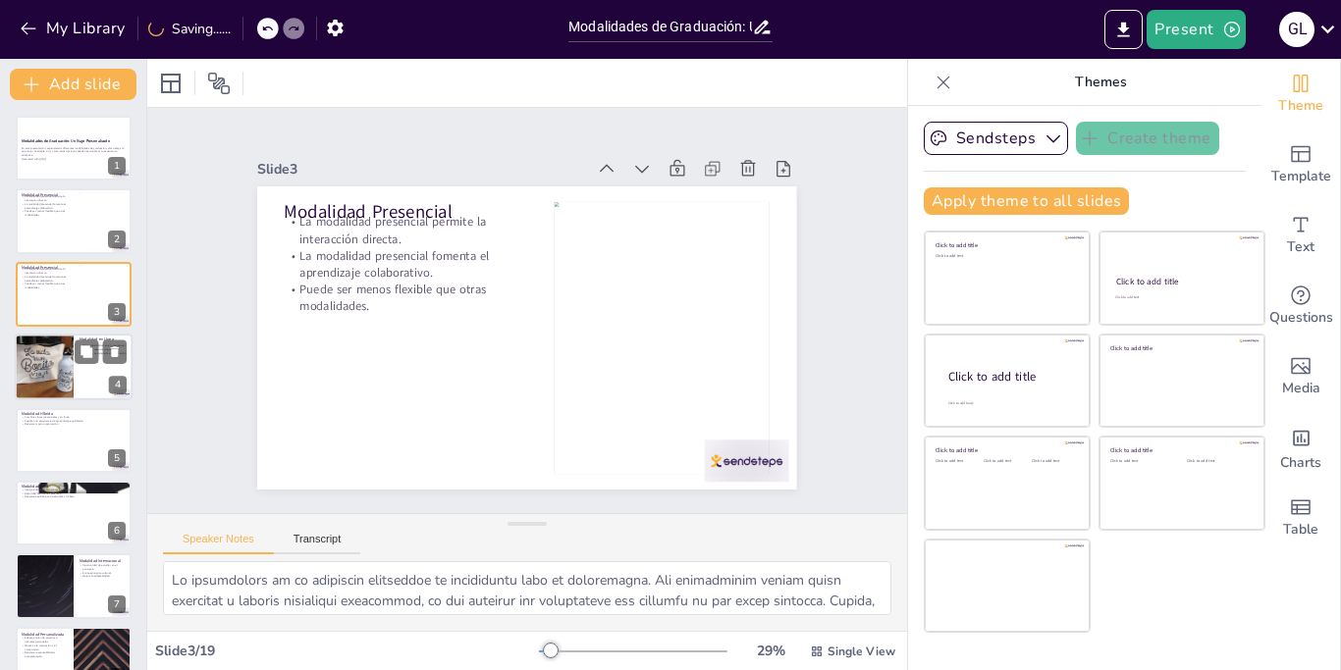
checkbox input "true"
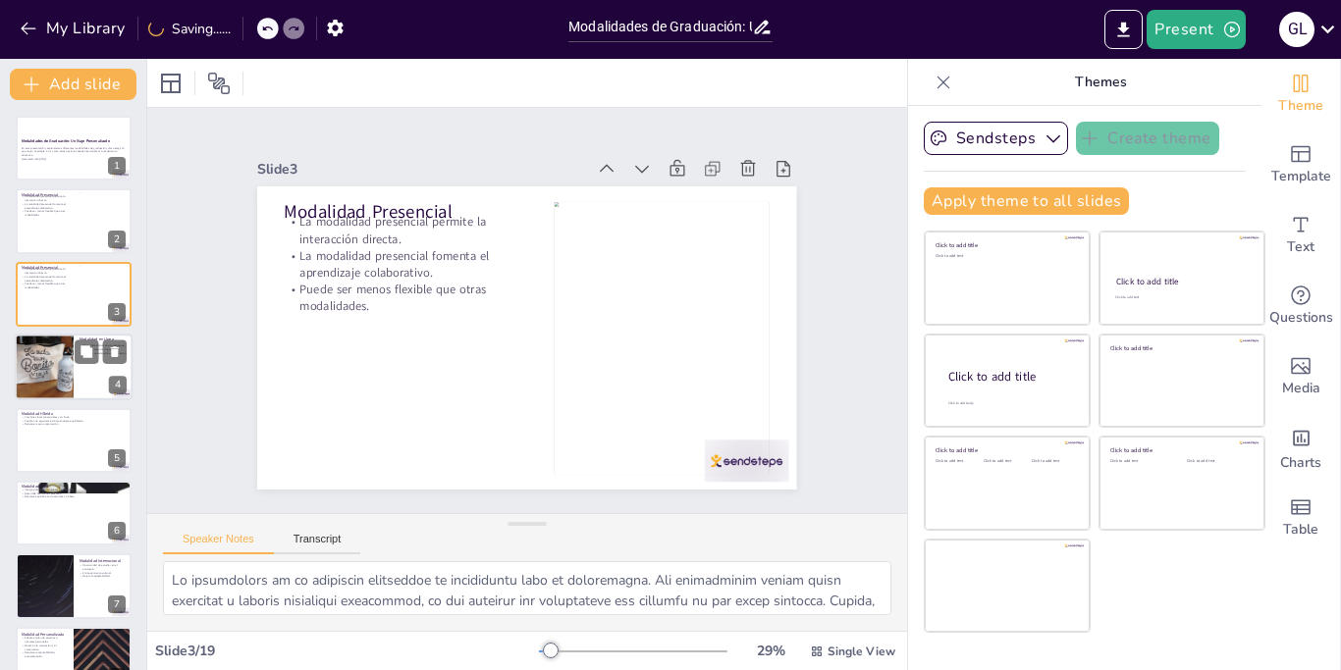
checkbox input "true"
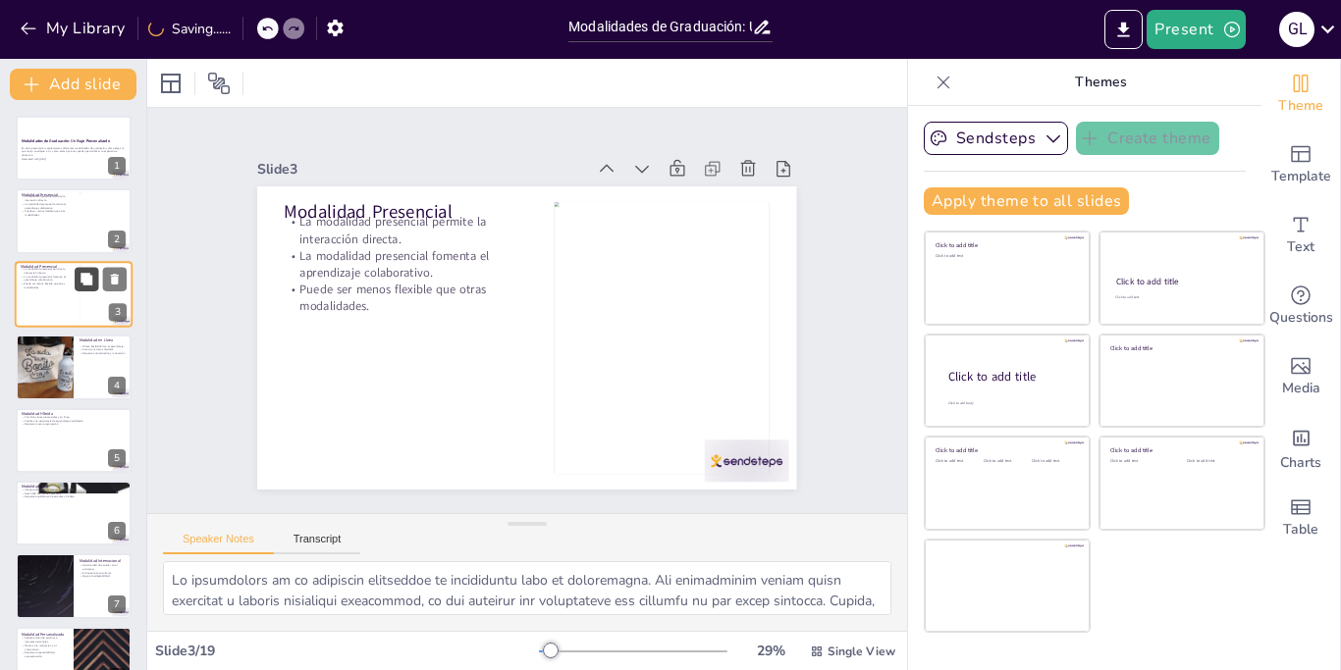
checkbox input "true"
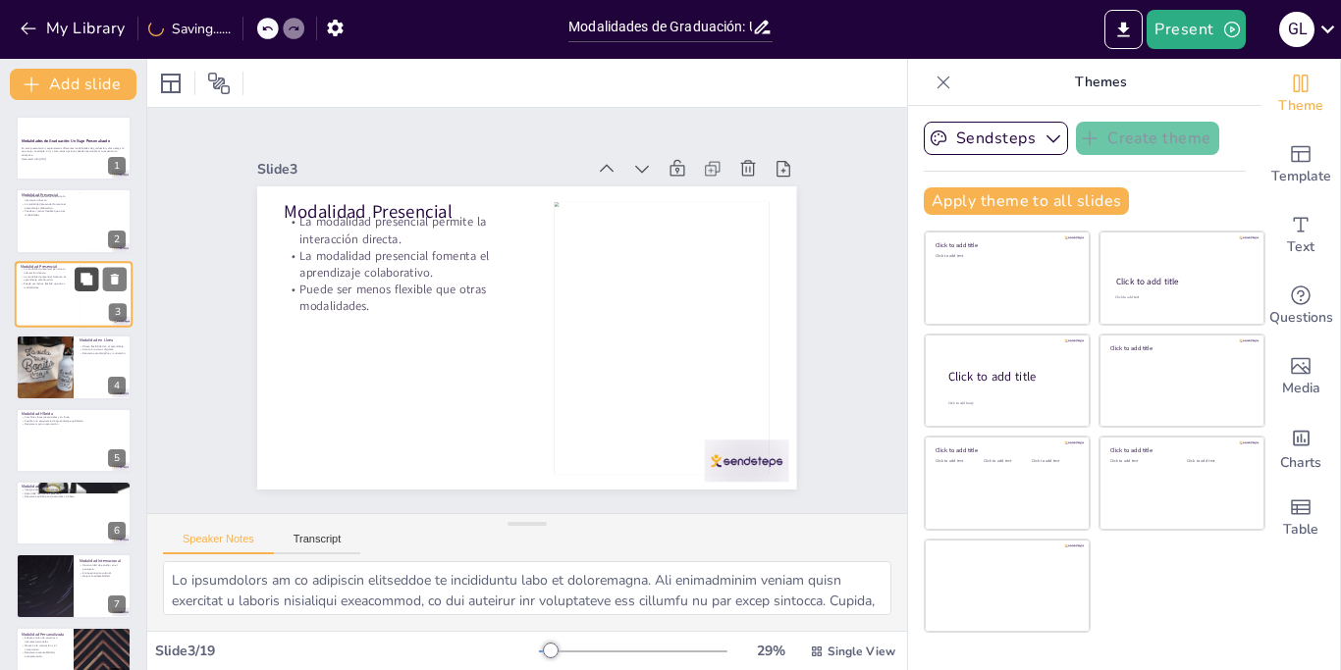
checkbox input "true"
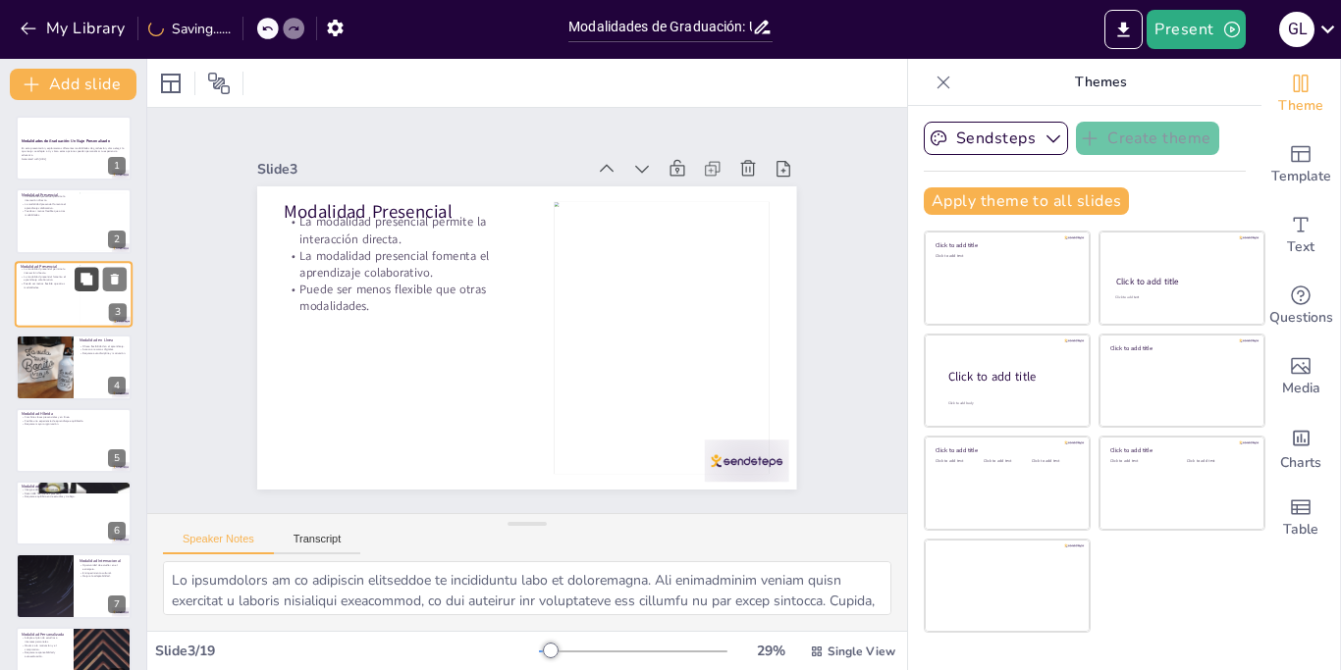
checkbox input "true"
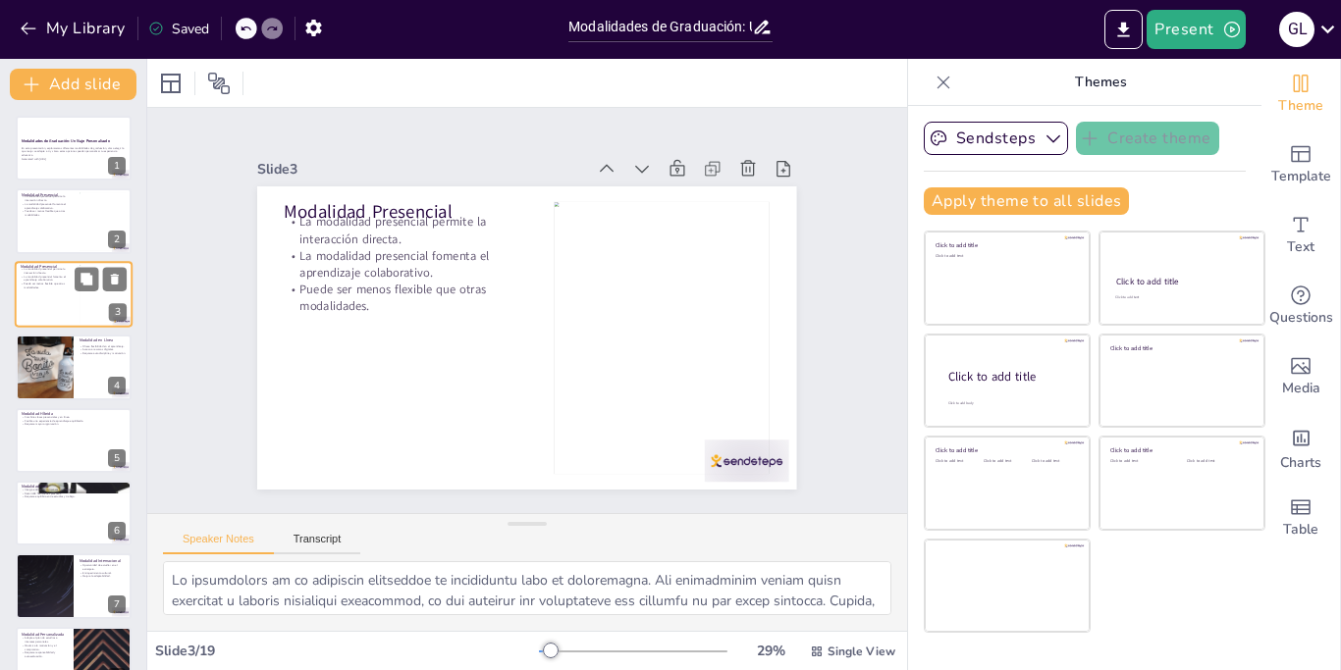
checkbox input "true"
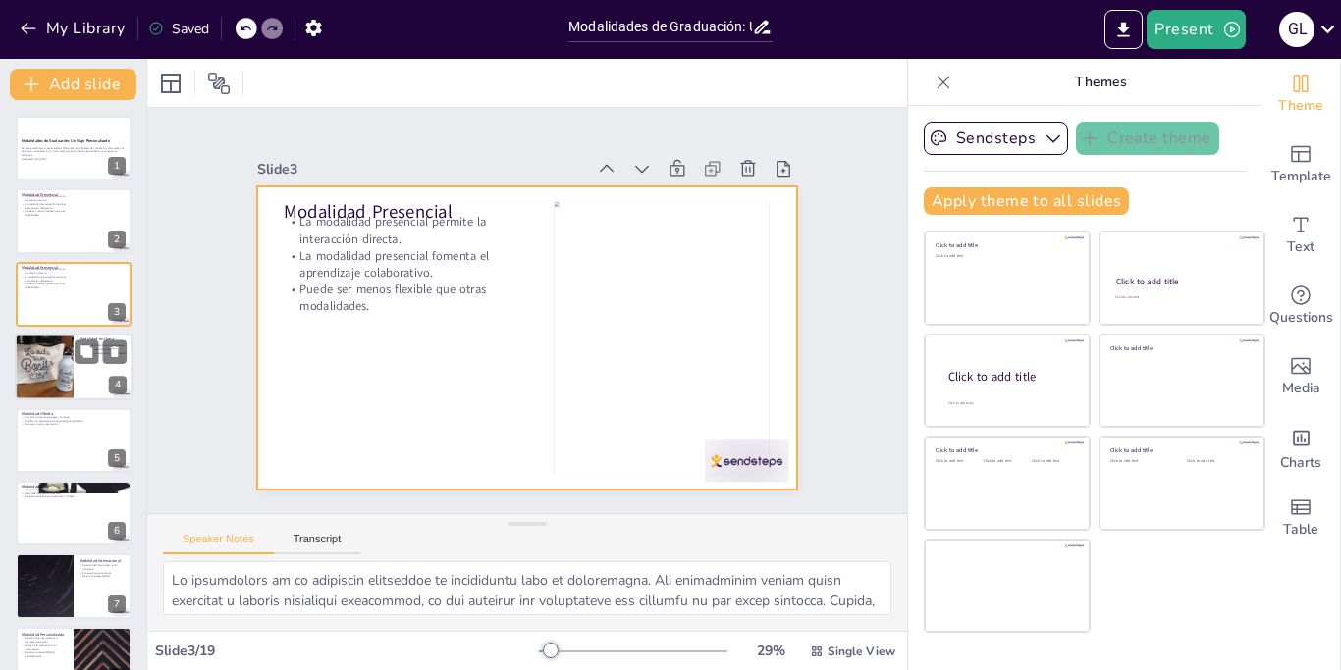
checkbox input "true"
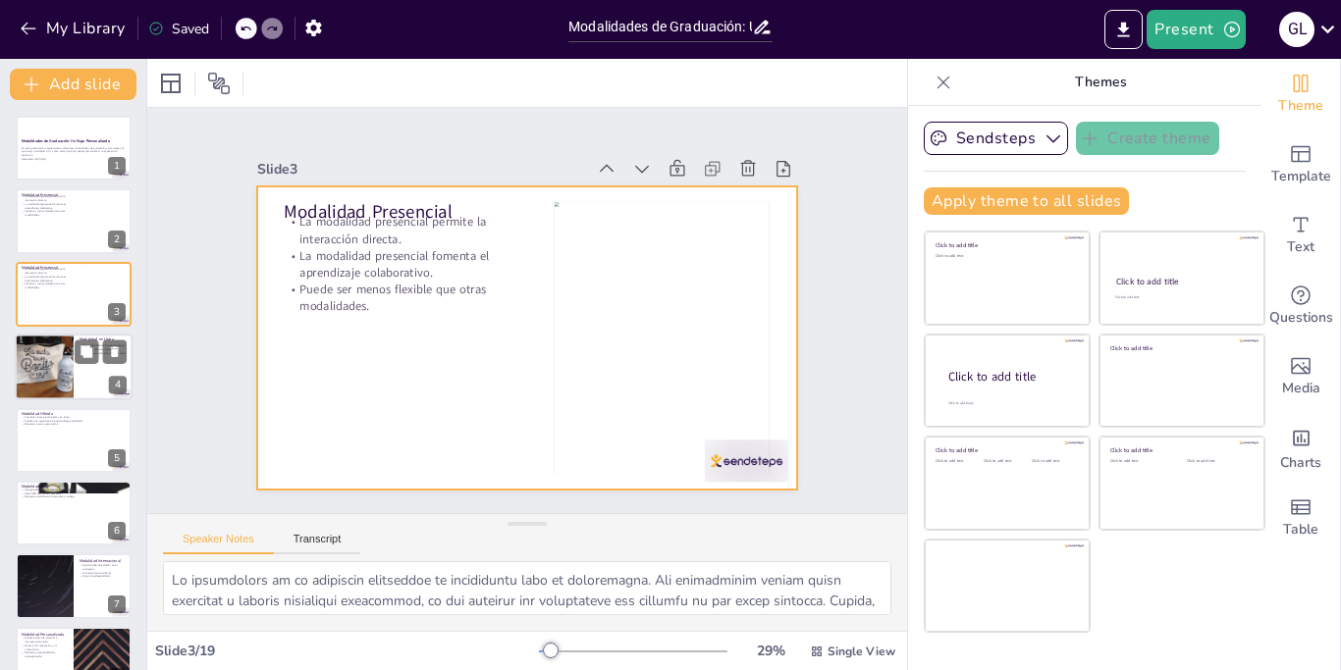
checkbox input "true"
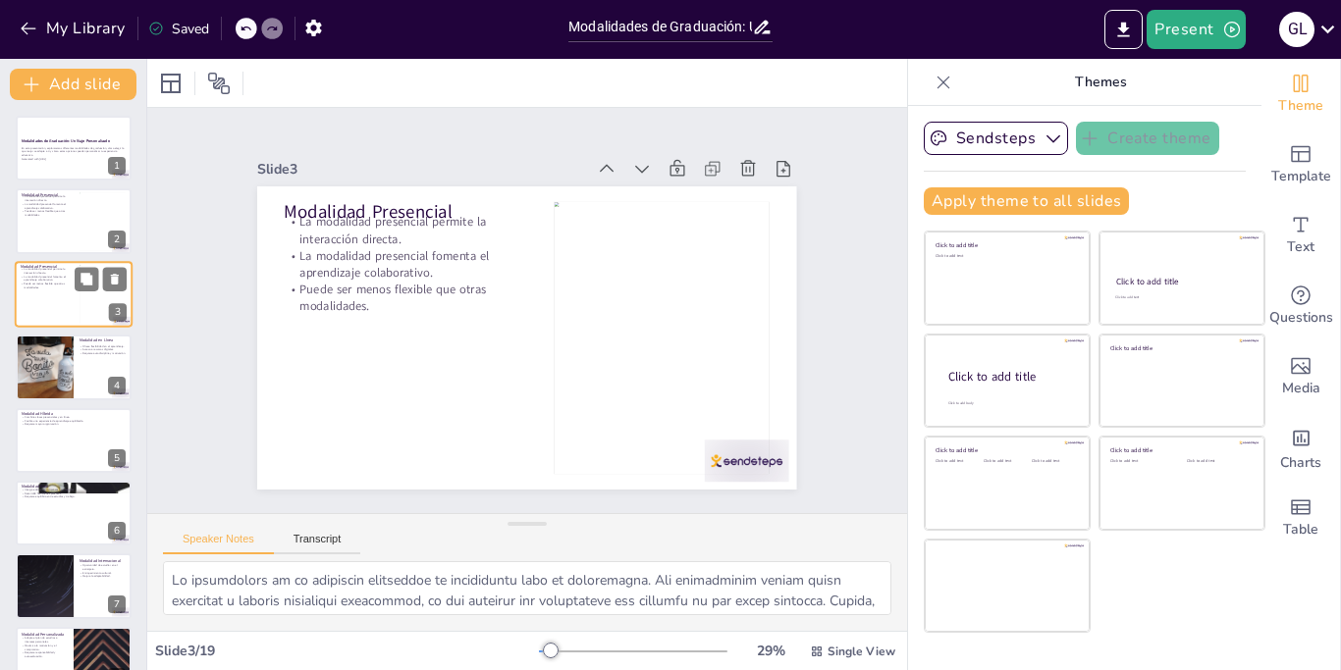
checkbox input "true"
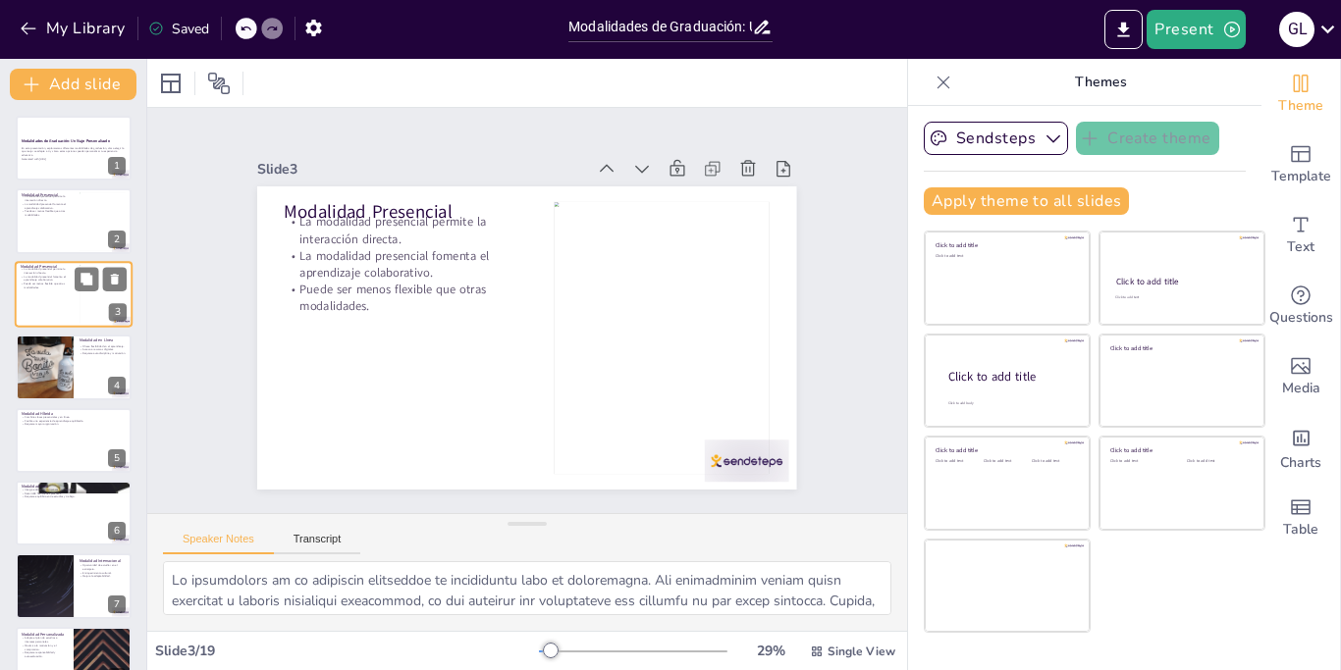
checkbox input "true"
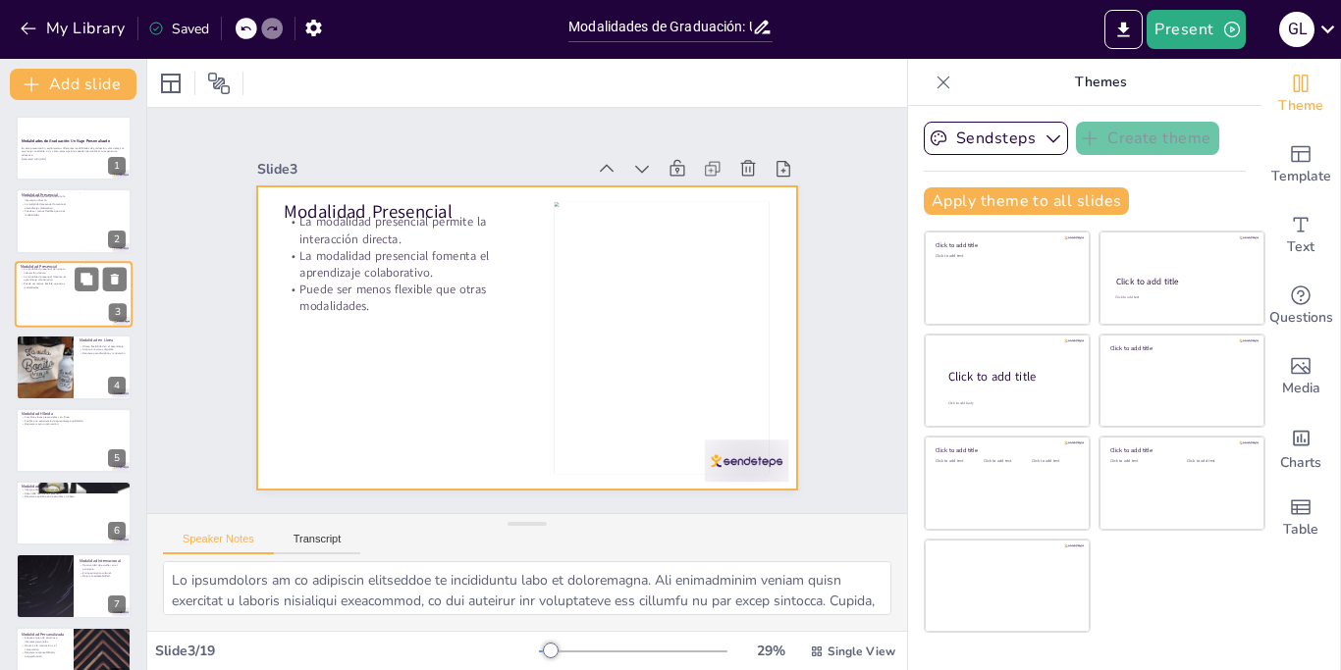
click at [37, 306] on div at bounding box center [74, 294] width 118 height 67
checkbox input "true"
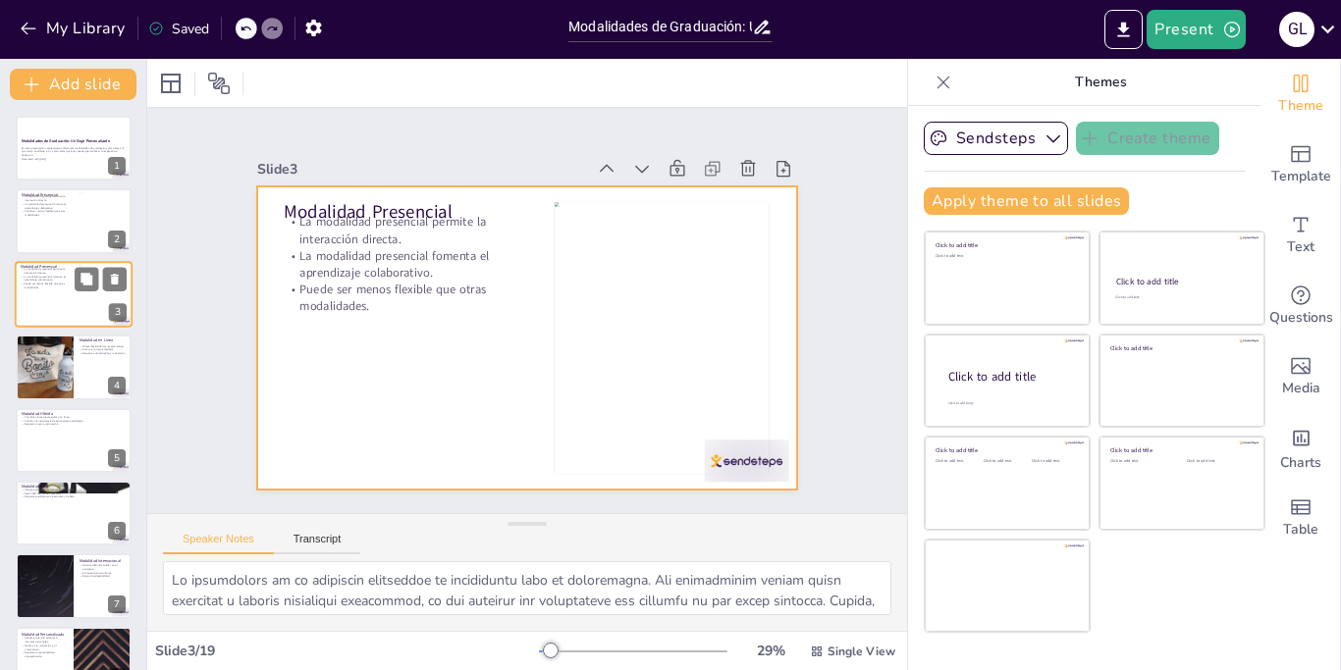
checkbox input "true"
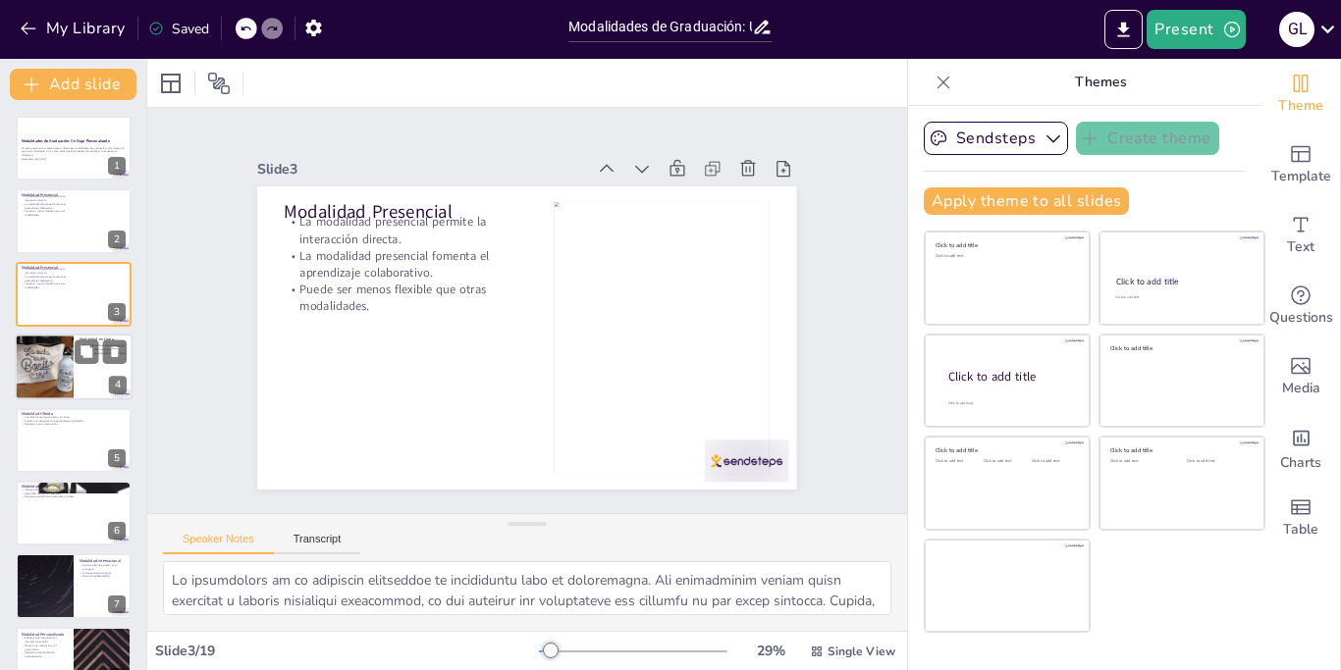
checkbox input "true"
click at [41, 365] on div at bounding box center [44, 367] width 88 height 67
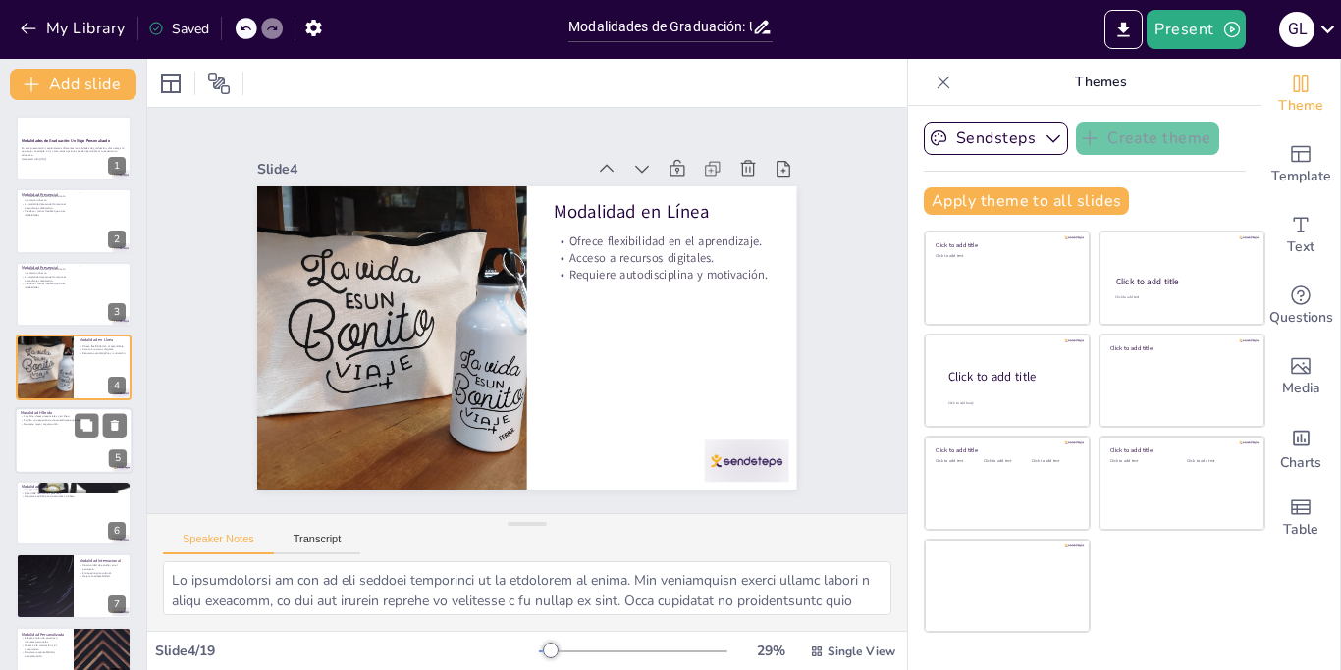
click at [61, 412] on p "Modalidad Híbrida" at bounding box center [74, 413] width 106 height 6
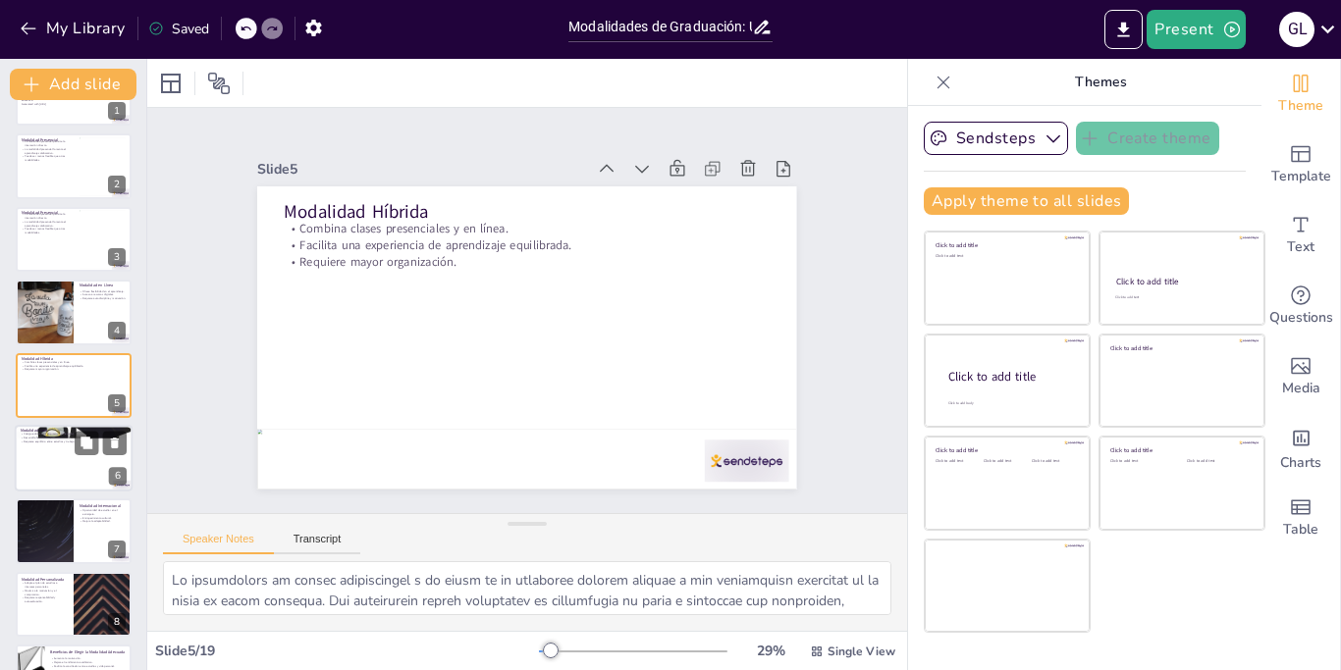
click at [64, 452] on div at bounding box center [74, 458] width 118 height 67
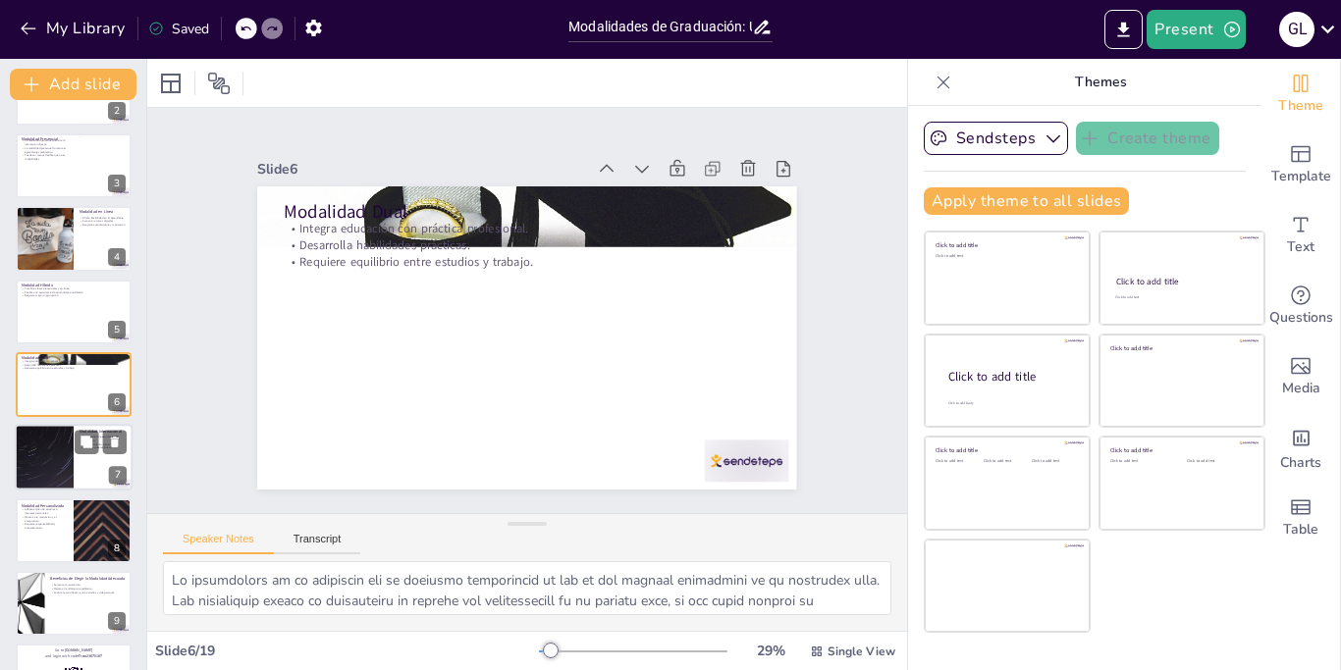
click at [55, 491] on div "Modalidad Internacional Oportunidad de estudiar en el extranjero. Enriquecimien…" at bounding box center [74, 458] width 118 height 67
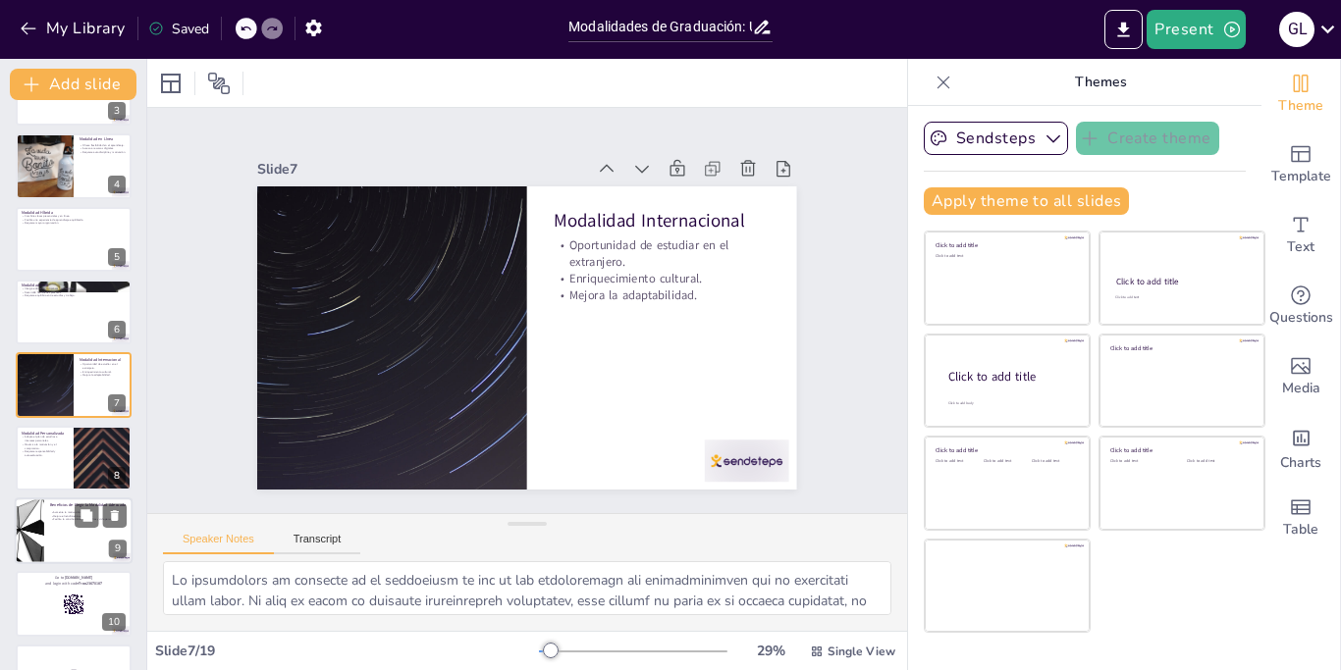
click at [55, 556] on div at bounding box center [74, 531] width 118 height 67
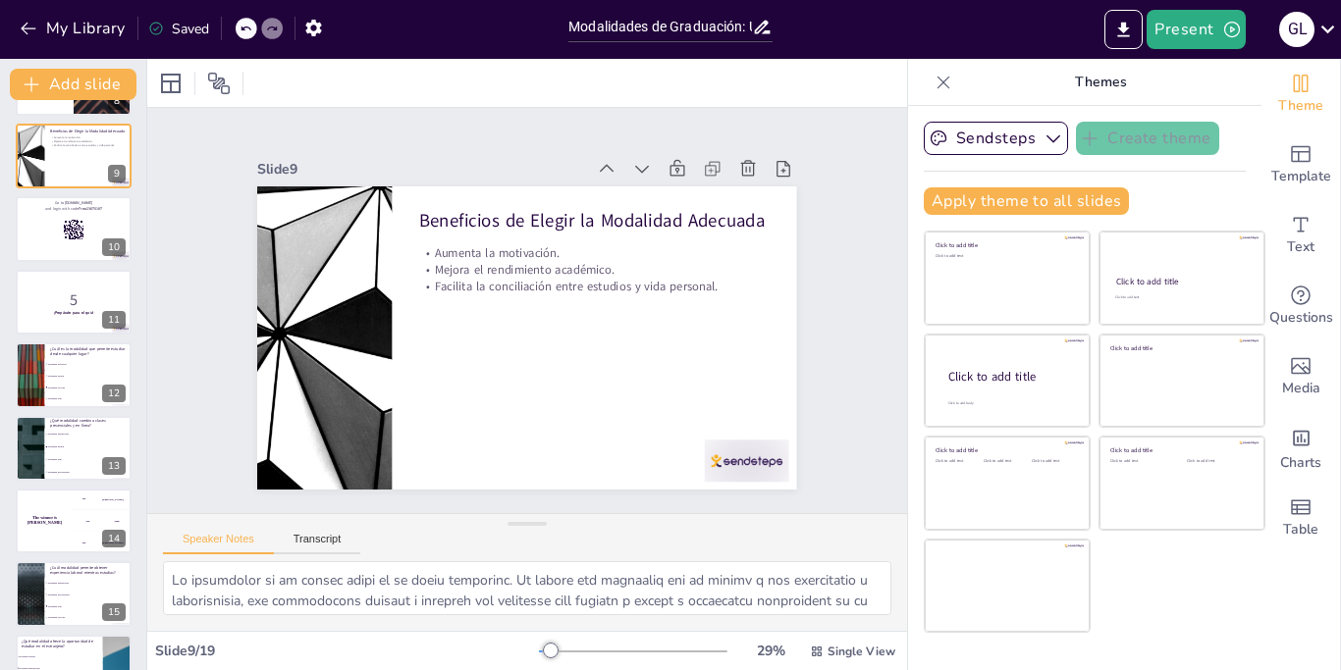
scroll to position [683, 0]
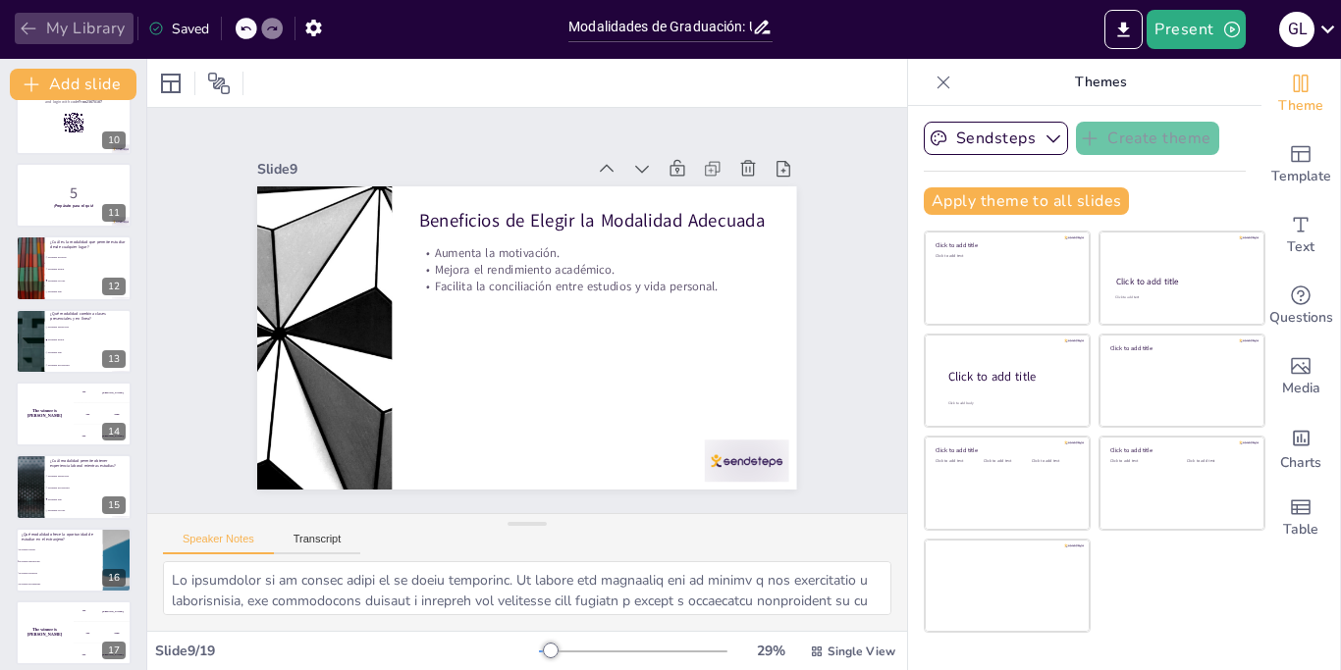
click at [36, 20] on icon "button" at bounding box center [29, 29] width 20 height 20
